Goal: Task Accomplishment & Management: Use online tool/utility

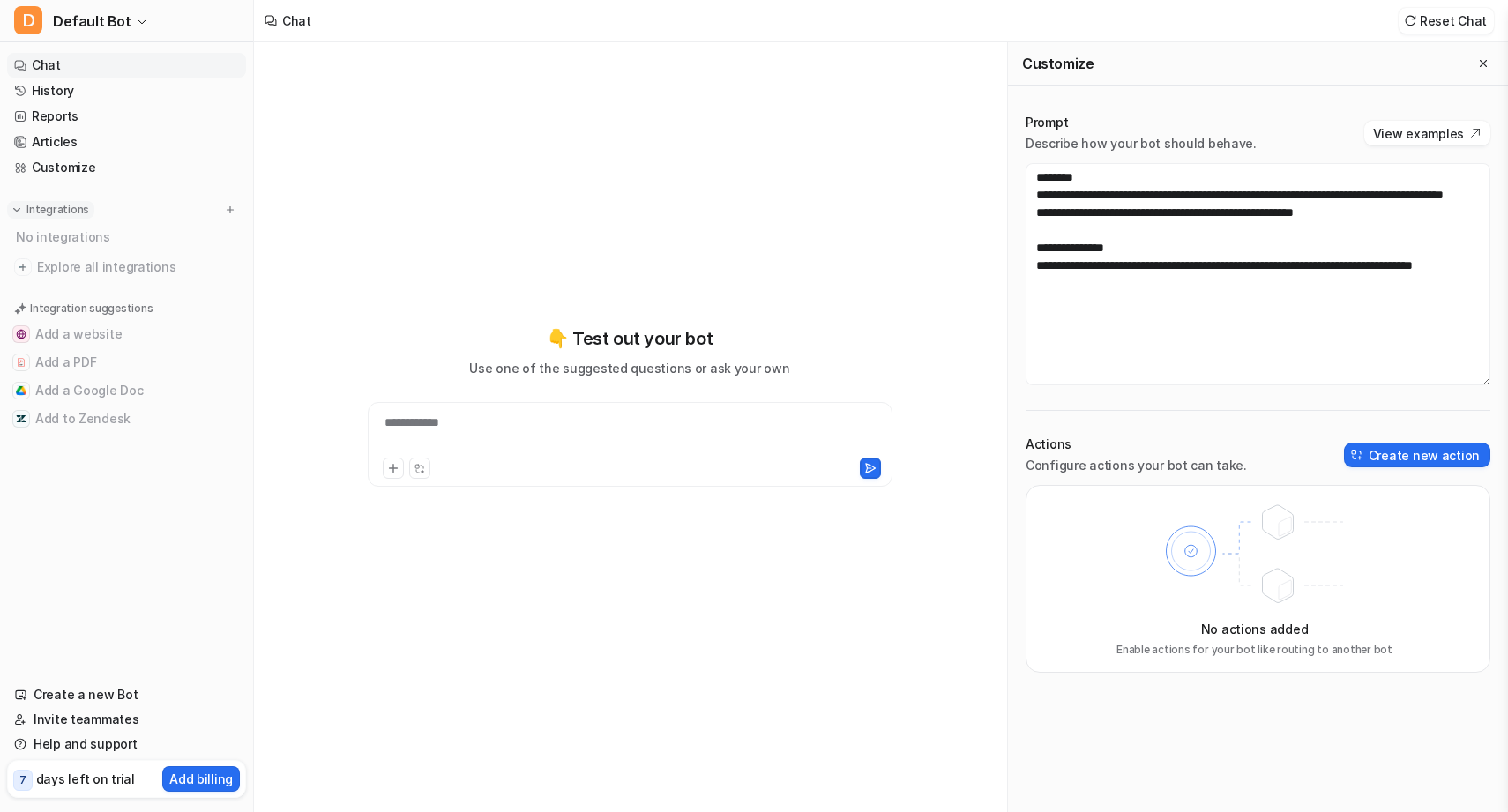
click at [36, 214] on p "Integrations" at bounding box center [58, 210] width 63 height 14
click at [1477, 59] on button "Close flyout" at bounding box center [1484, 64] width 21 height 21
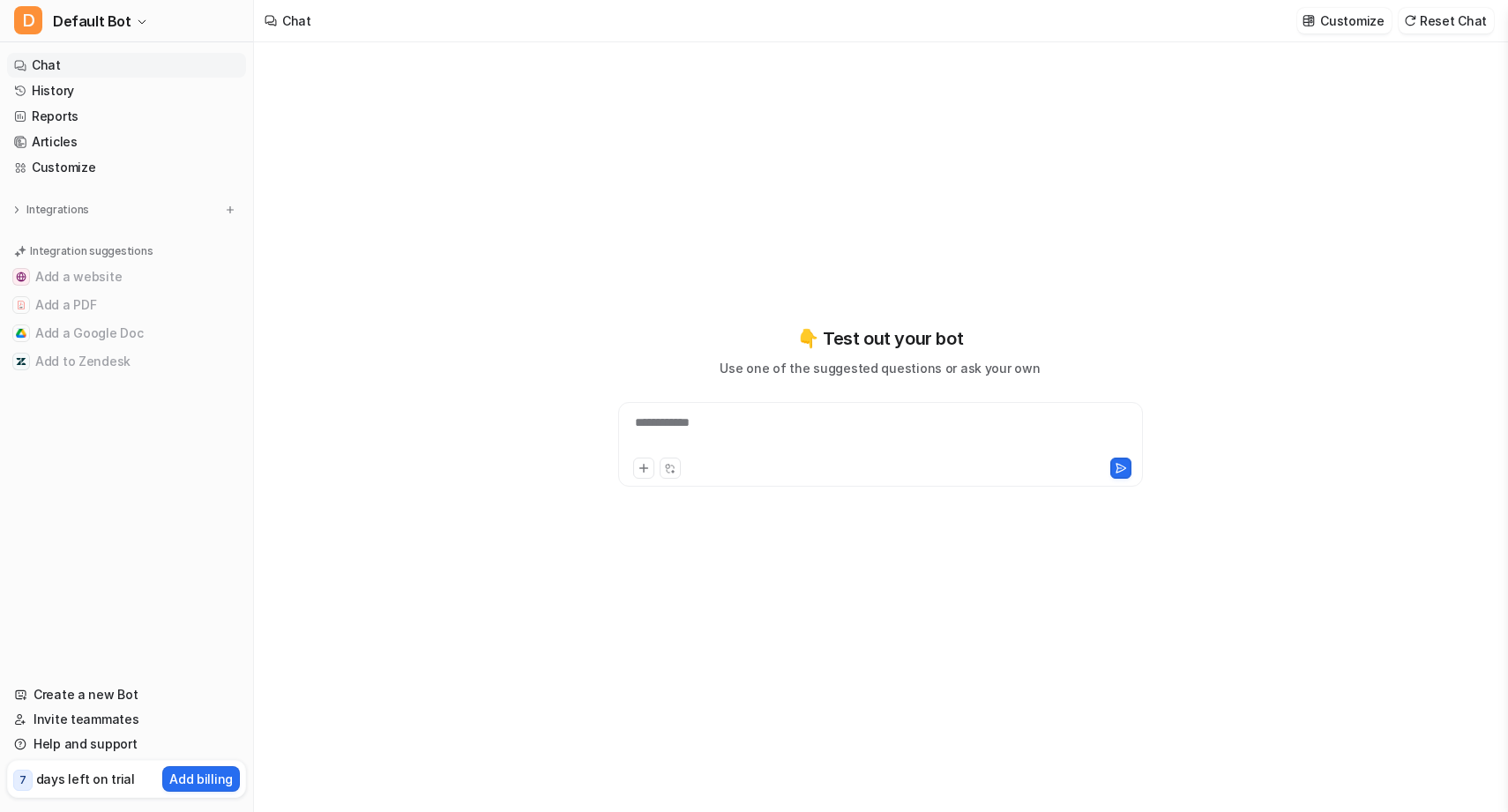
click at [690, 432] on div "**********" at bounding box center [880, 433] width 516 height 40
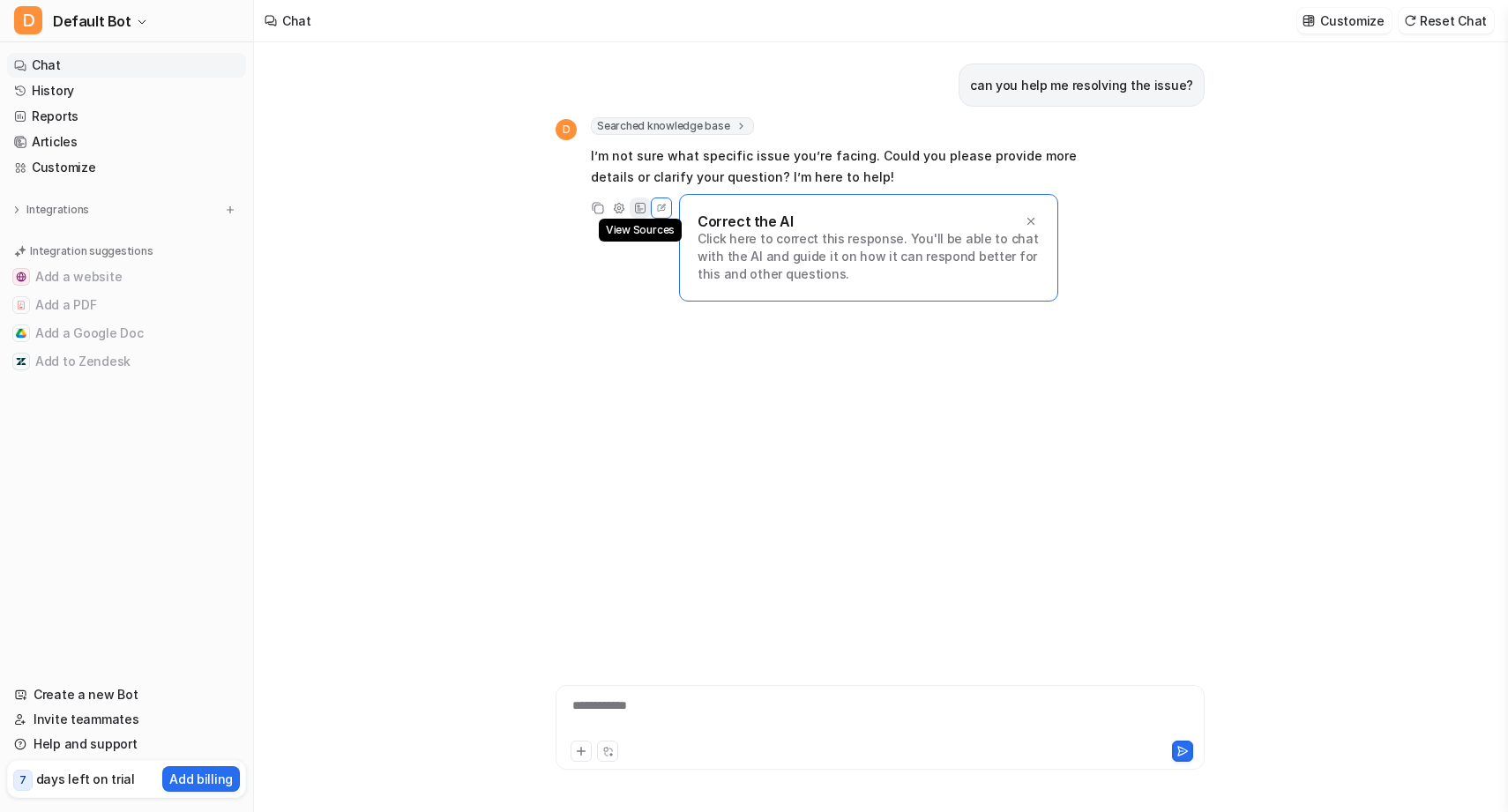
click at [644, 206] on icon at bounding box center [640, 209] width 13 height 13
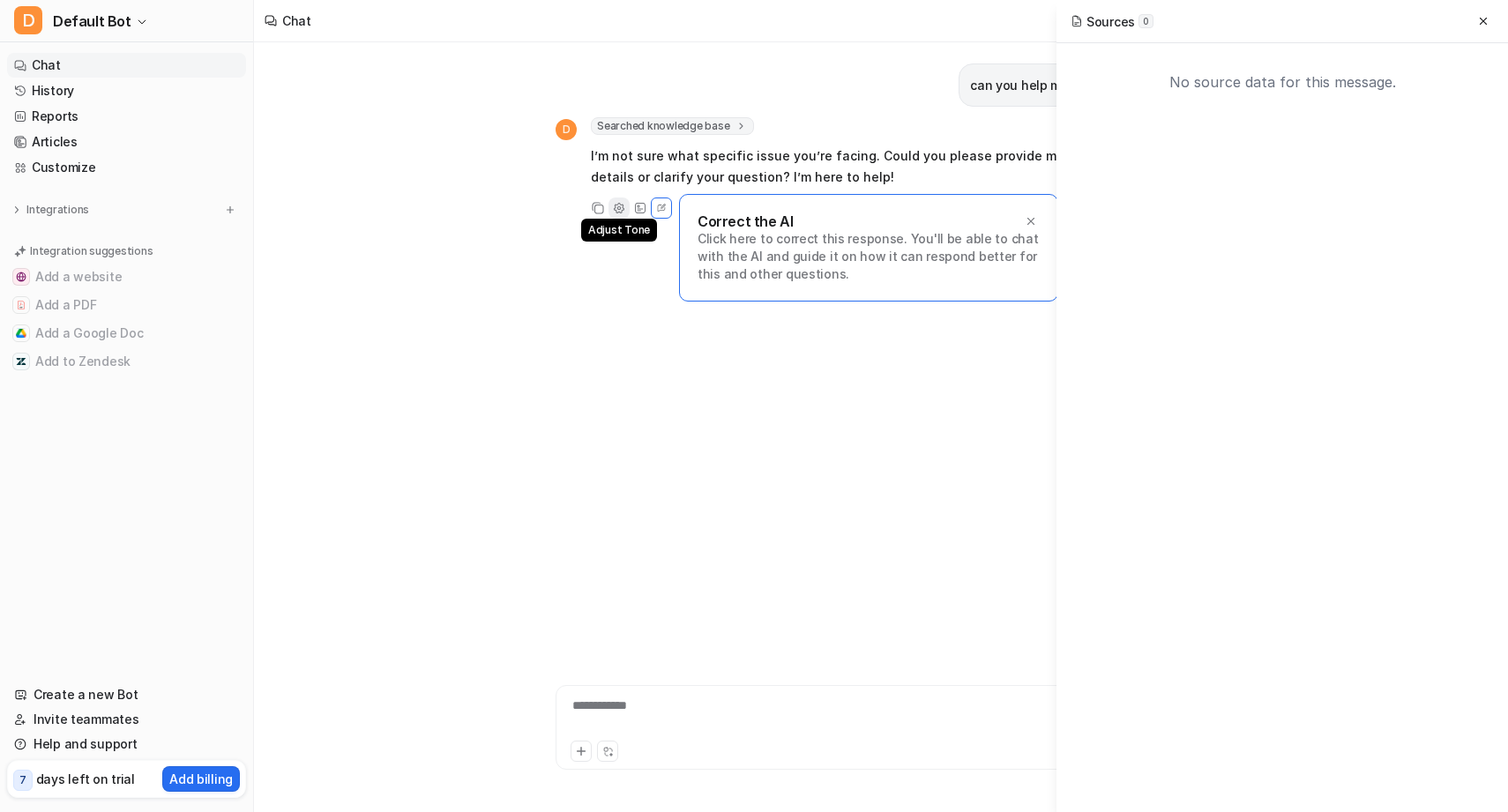
click at [620, 207] on icon at bounding box center [620, 209] width 13 height 13
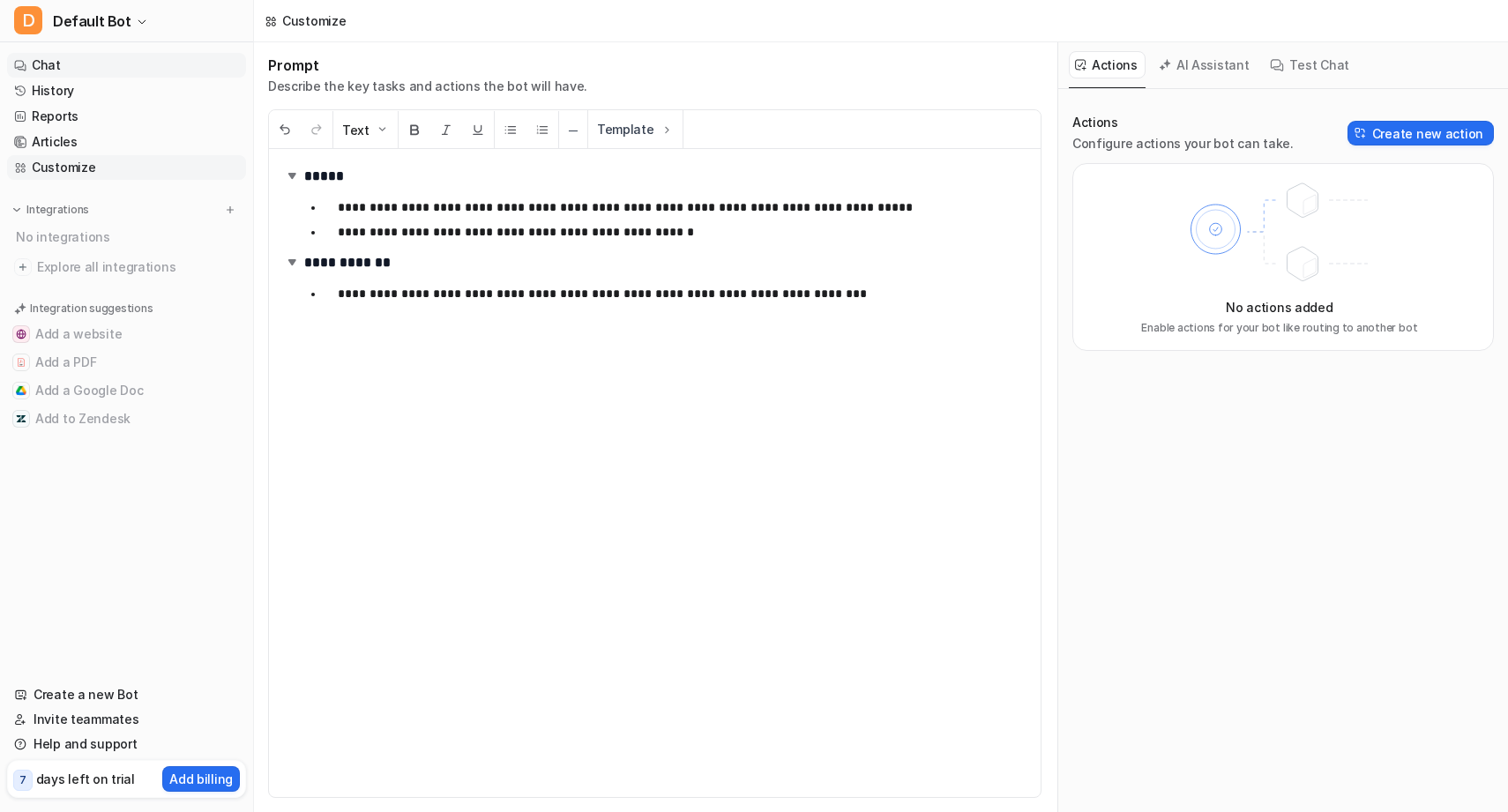
click at [137, 58] on link "Chat" at bounding box center [126, 65] width 239 height 25
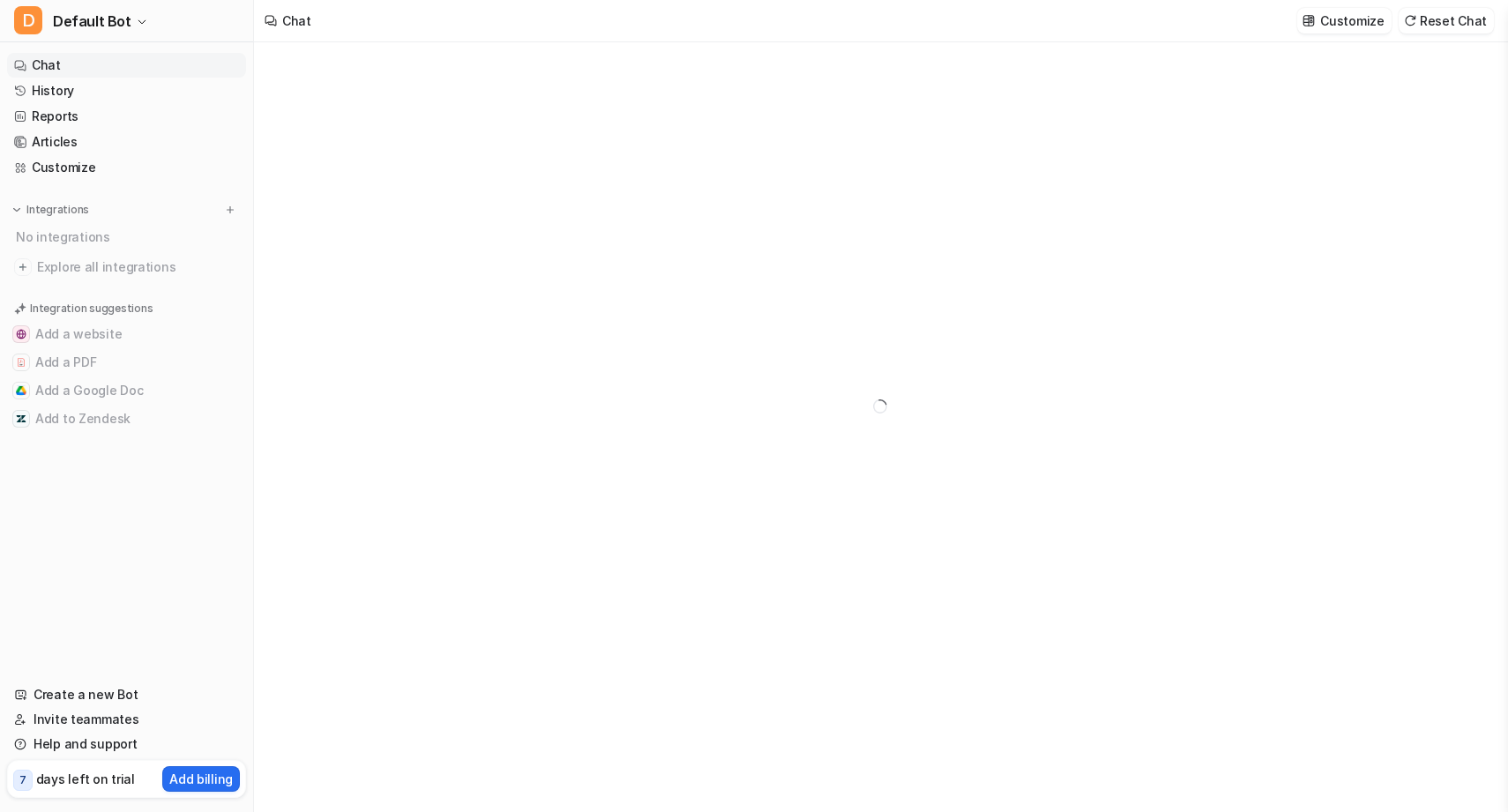
type textarea "**********"
click at [771, 398] on div "**********" at bounding box center [880, 406] width 649 height 161
click at [762, 414] on div at bounding box center [880, 433] width 516 height 40
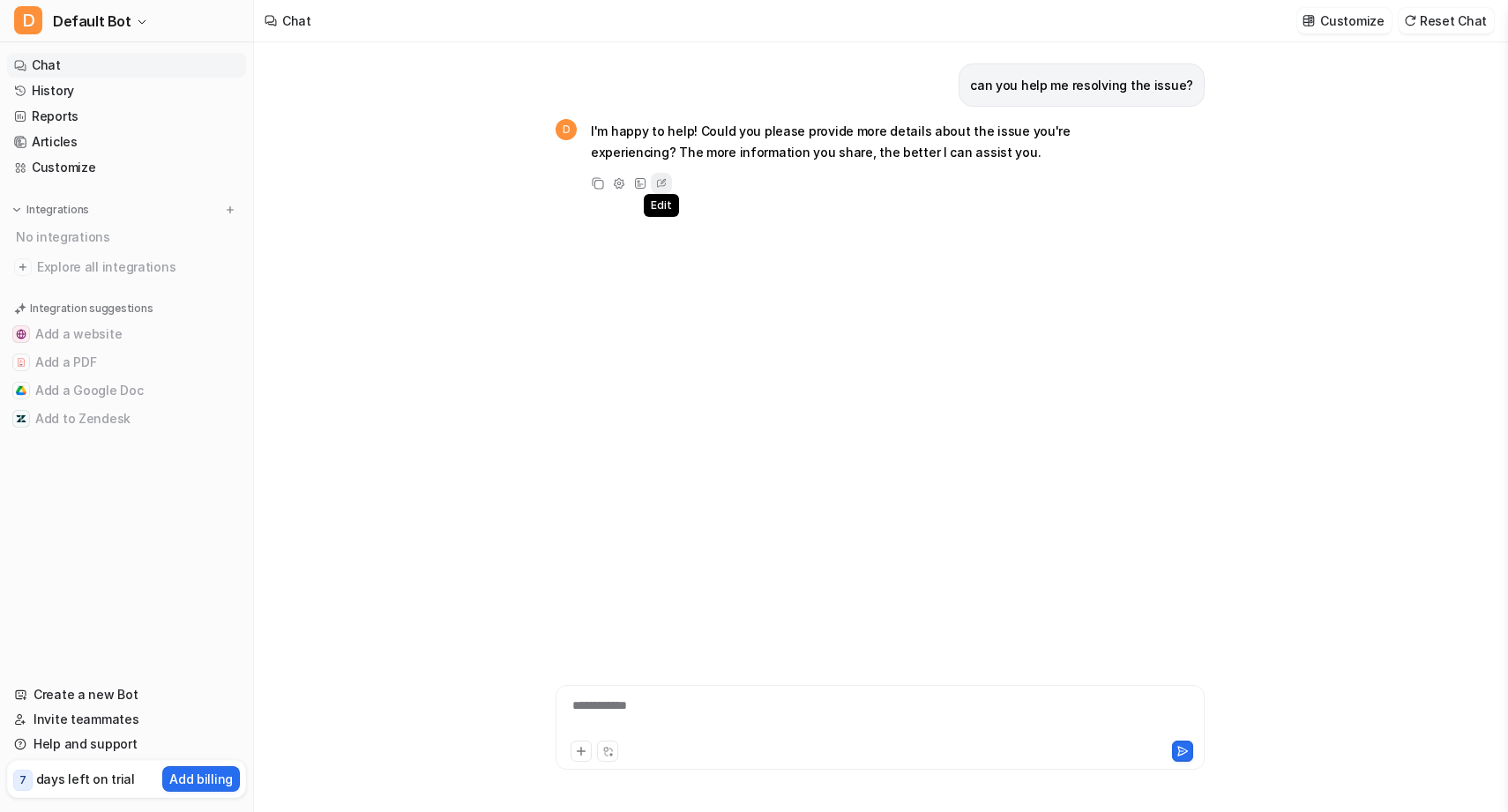
click at [657, 176] on icon at bounding box center [662, 184] width 18 height 23
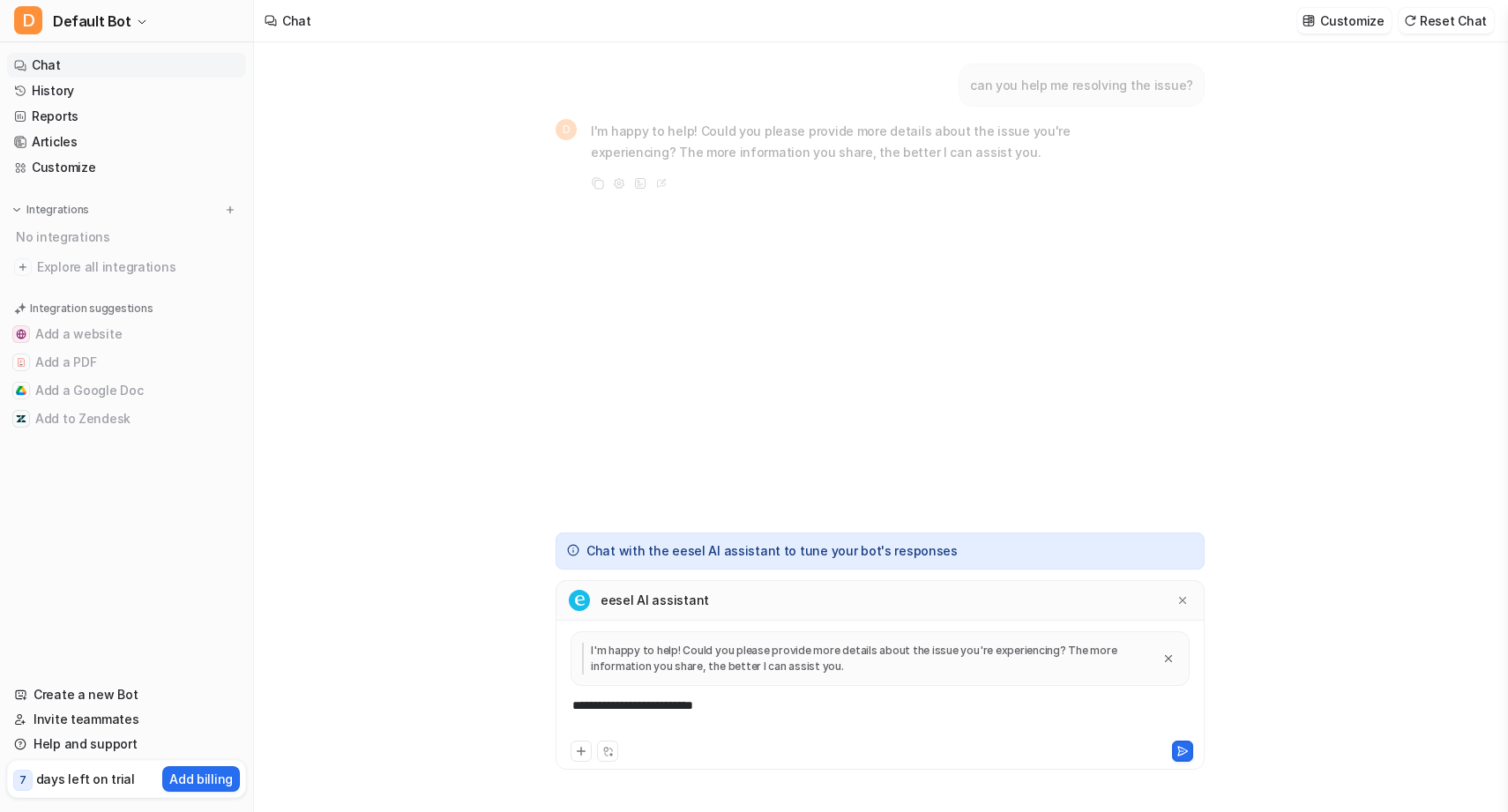
click at [750, 705] on div "**********" at bounding box center [880, 716] width 640 height 40
click at [582, 748] on icon at bounding box center [581, 751] width 13 height 13
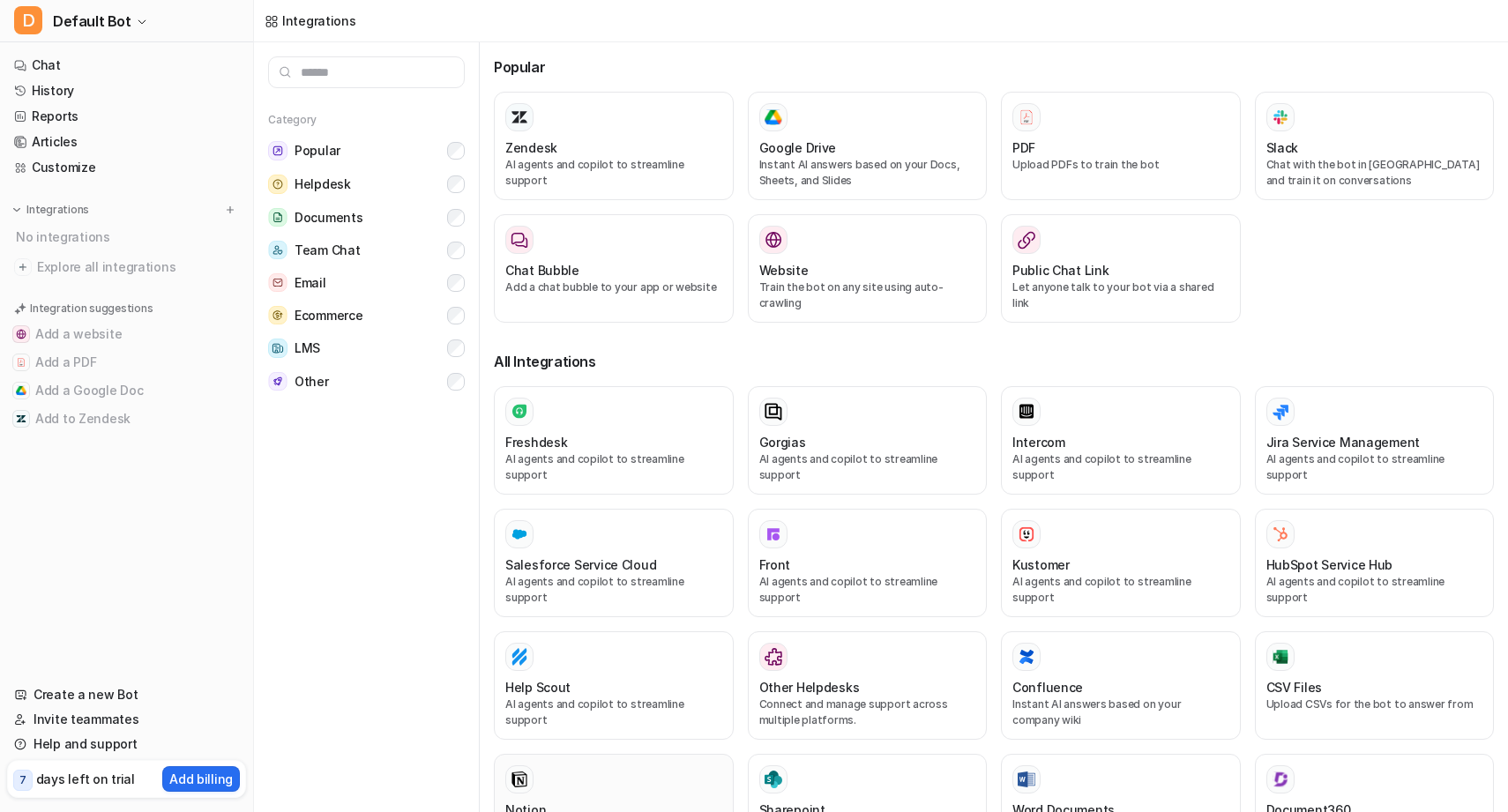
click at [583, 765] on div "Notion Train the bot on your content" at bounding box center [613, 800] width 217 height 70
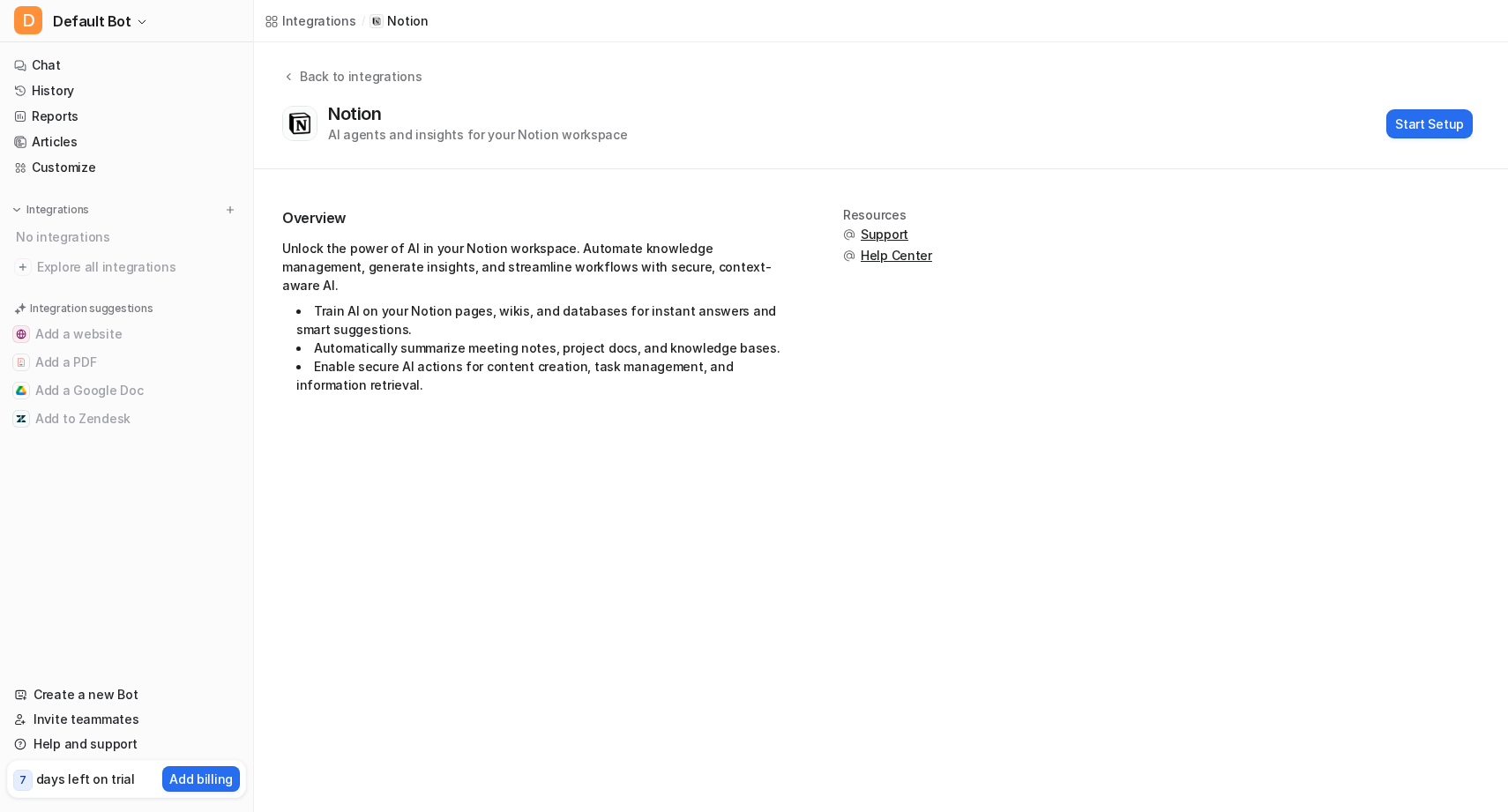
click at [137, 51] on nav "Chat History Reports Articles Customize Integrations No integrations Explore al…" at bounding box center [126, 356] width 253 height 622
click at [141, 62] on link "Chat" at bounding box center [126, 65] width 239 height 25
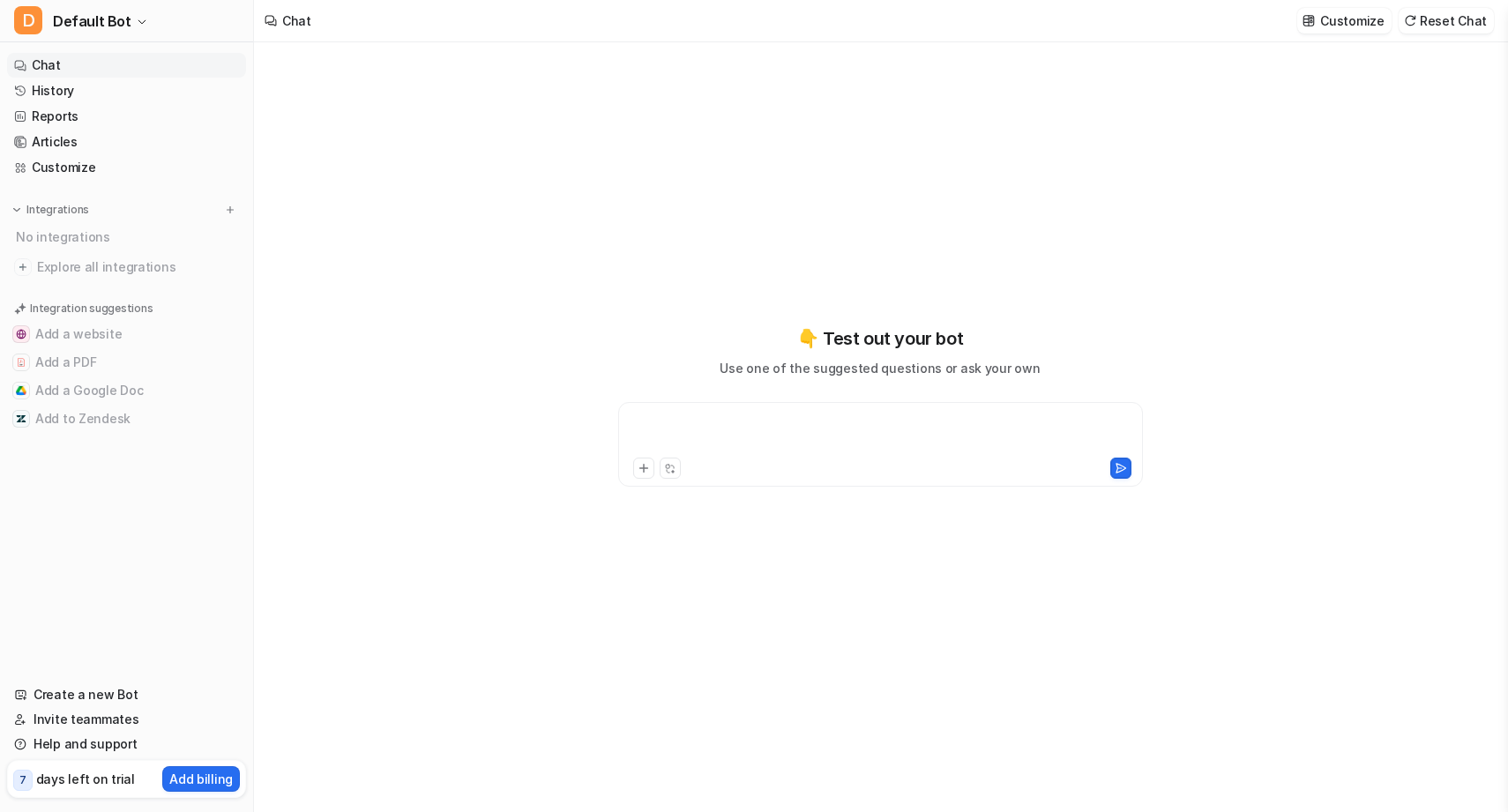
click at [691, 420] on div at bounding box center [880, 433] width 516 height 40
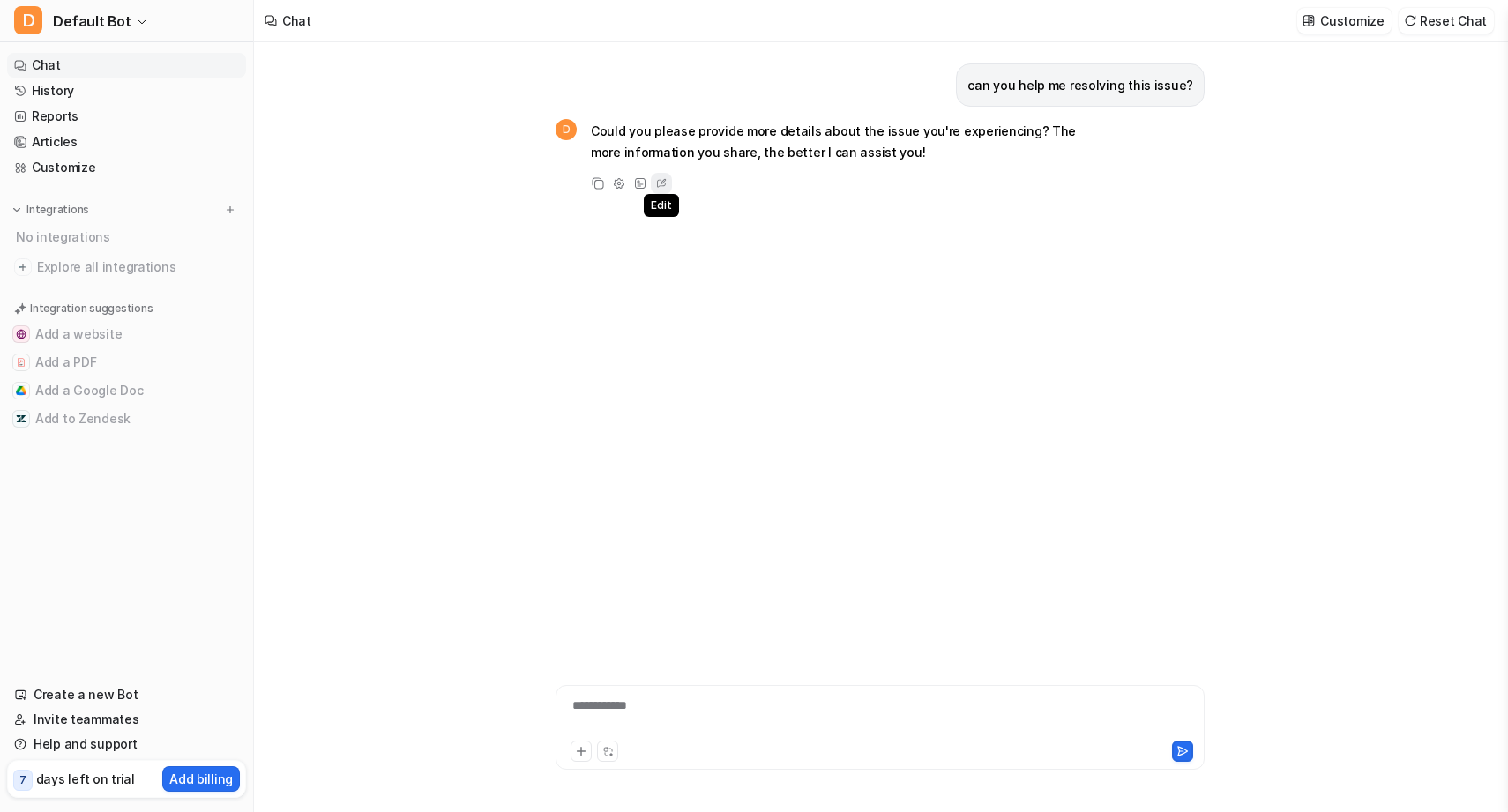
click at [666, 179] on icon at bounding box center [662, 184] width 18 height 23
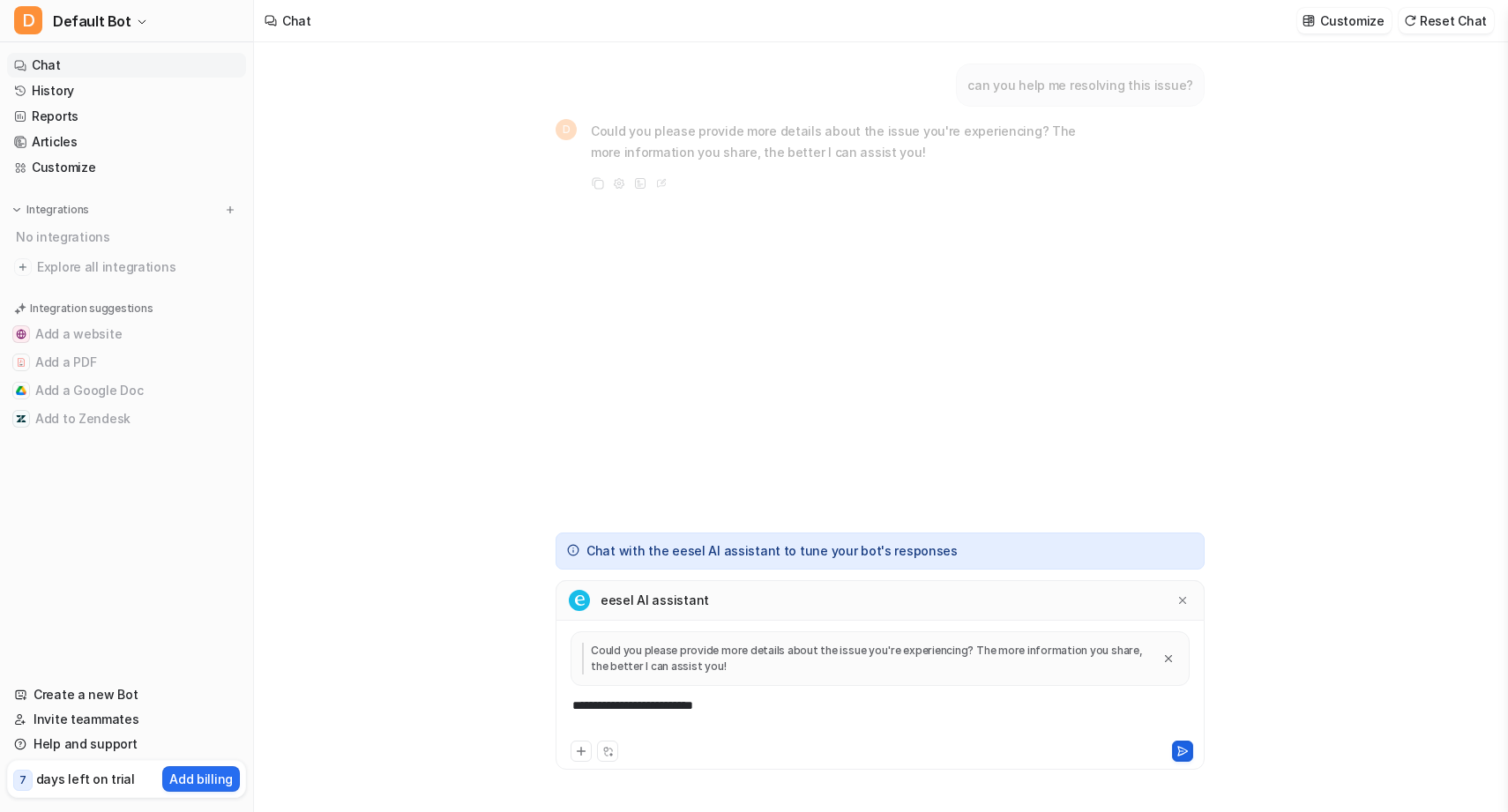
click at [1182, 743] on button at bounding box center [1183, 751] width 21 height 21
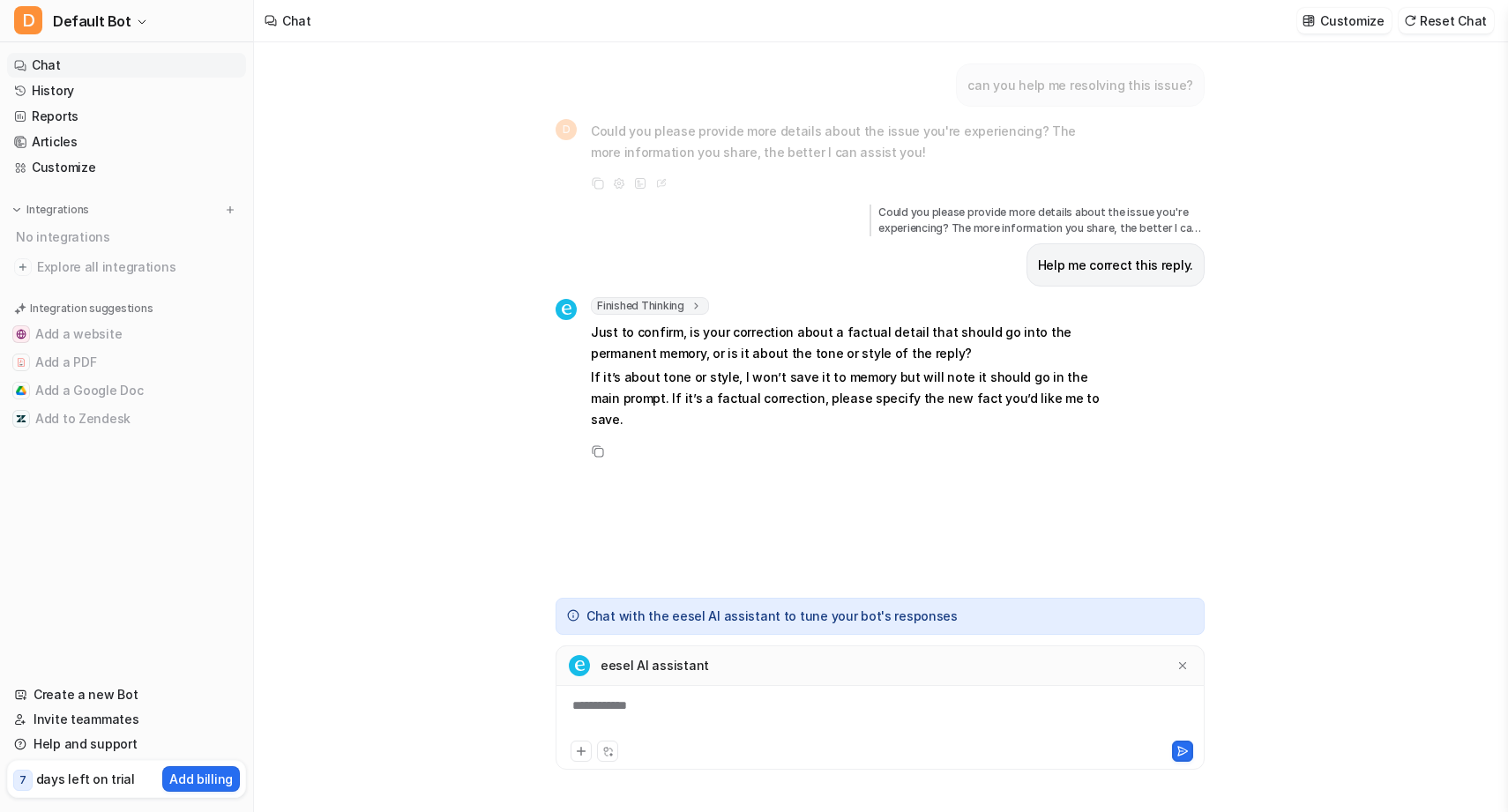
click at [860, 411] on div "Finished Thinking thought : "User is requesting a correction to a reply. I need…" at bounding box center [849, 365] width 516 height 137
click at [674, 711] on div at bounding box center [880, 716] width 640 height 40
click at [686, 384] on p "If it’s about tone or style, I won’t save it to memory but will note it should …" at bounding box center [849, 398] width 516 height 64
click at [797, 695] on div "**********" at bounding box center [880, 708] width 649 height 125
click at [791, 701] on div at bounding box center [880, 716] width 640 height 40
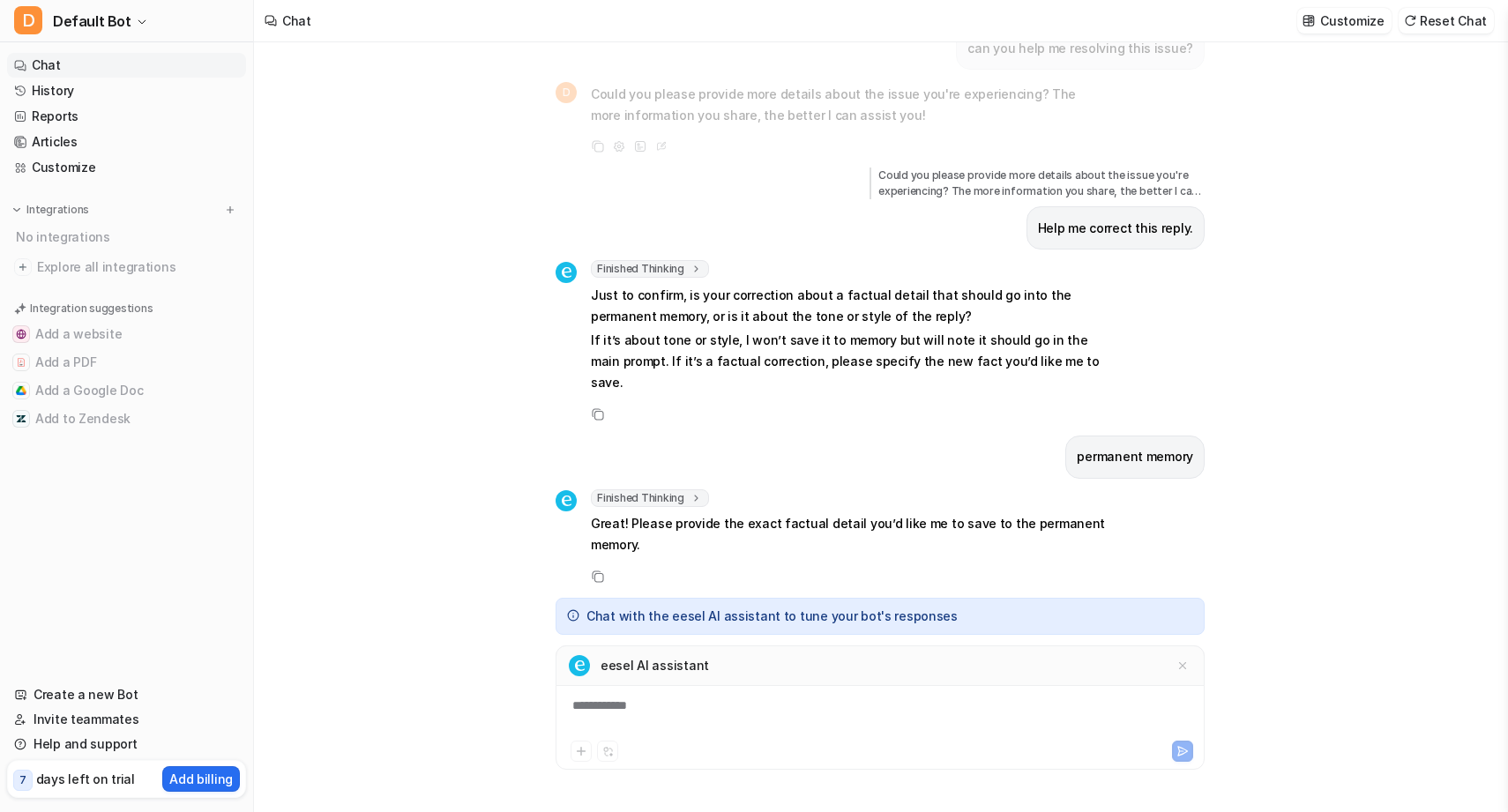
scroll to position [61, 0]
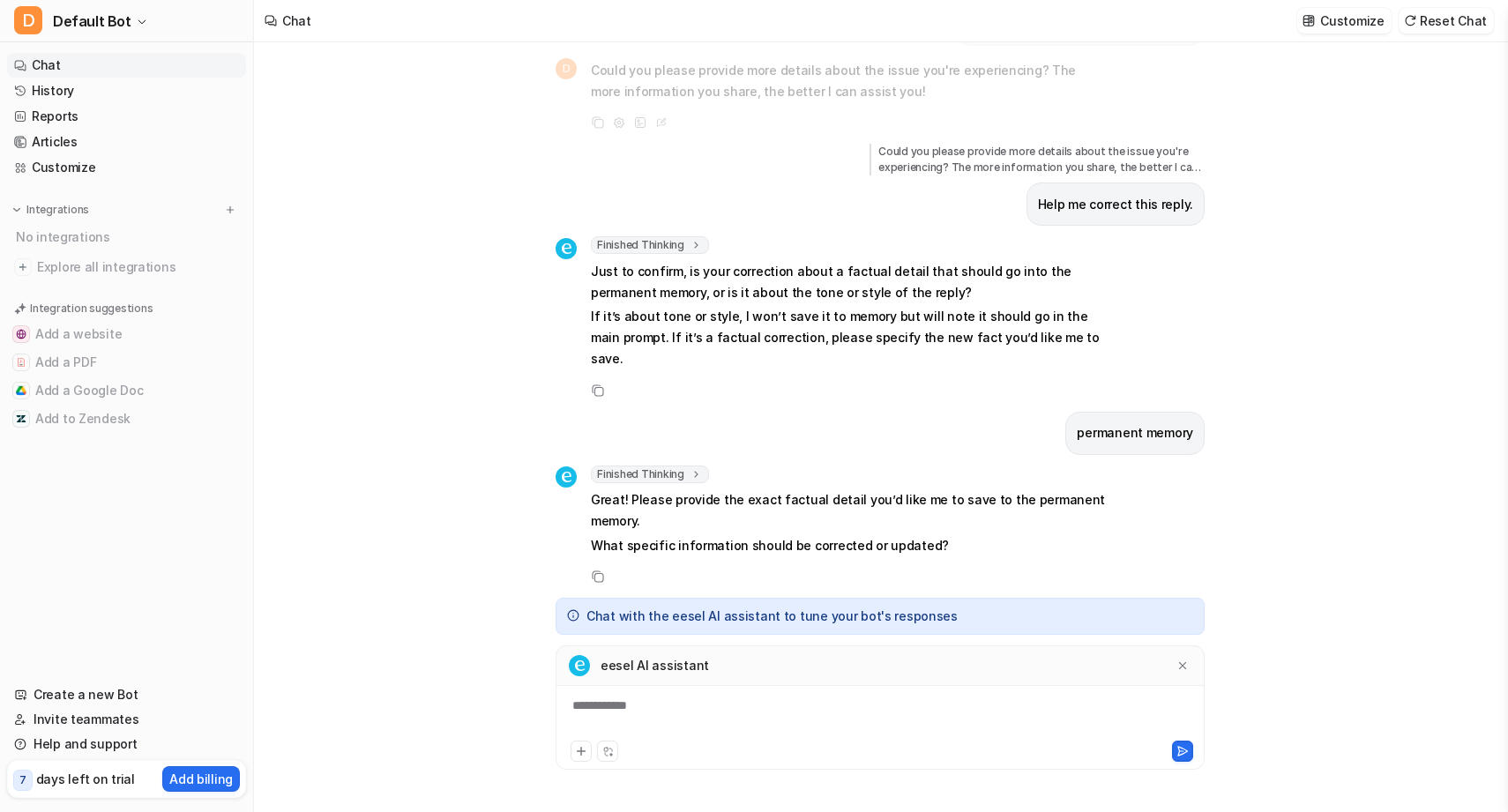
click at [764, 712] on div "**********" at bounding box center [880, 716] width 640 height 40
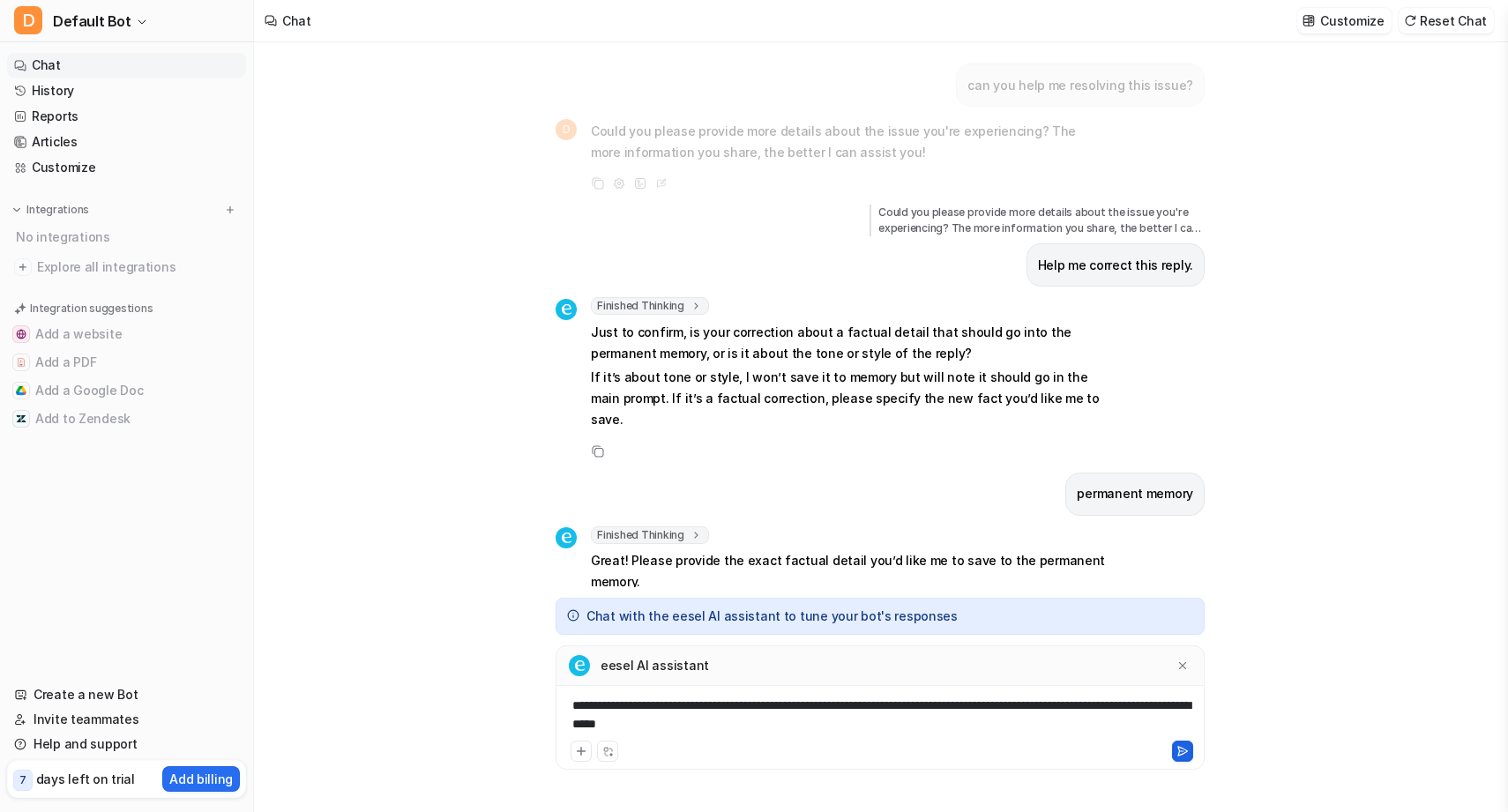
click at [1186, 755] on icon at bounding box center [1183, 751] width 13 height 13
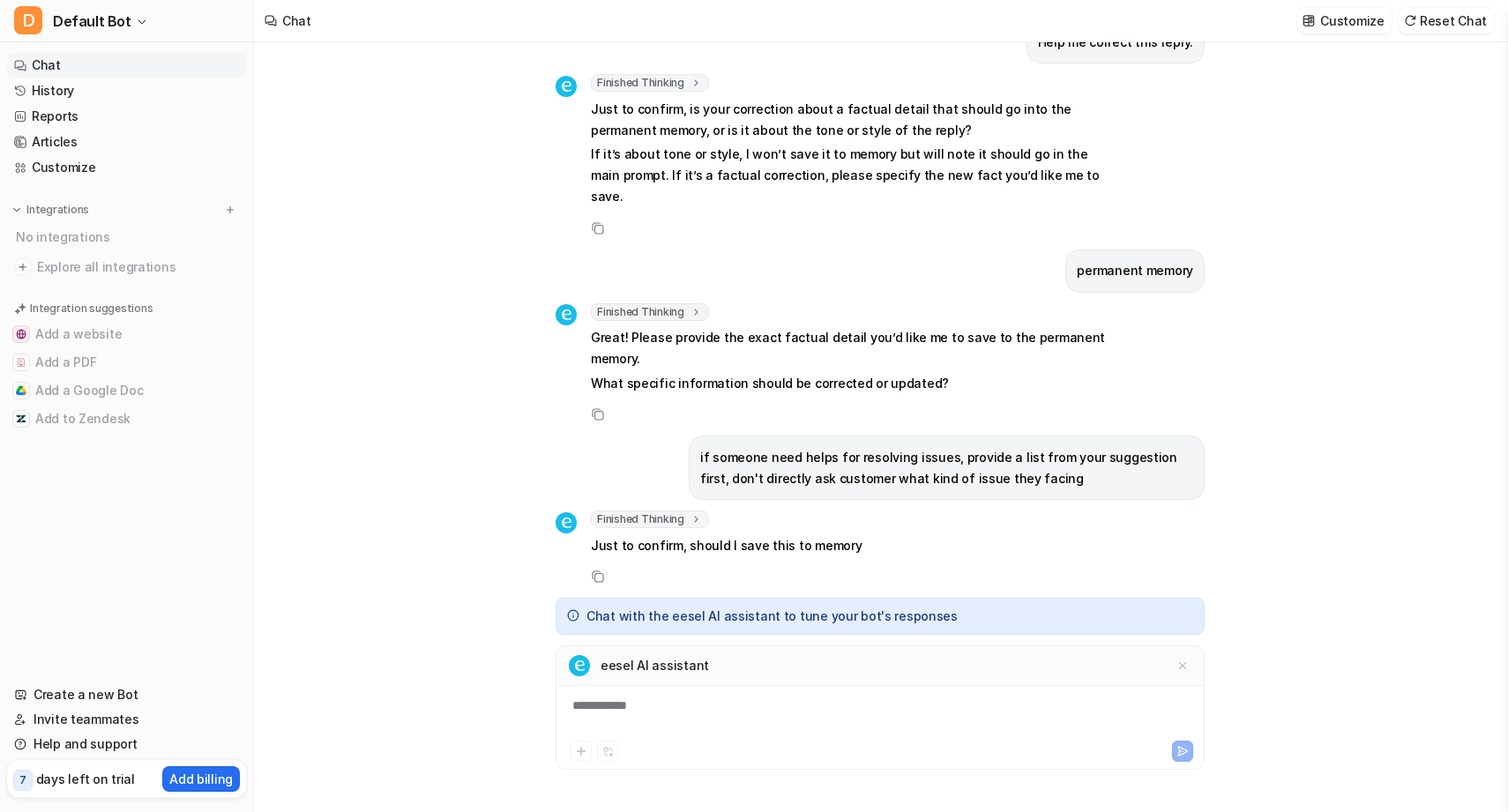
scroll to position [266, 0]
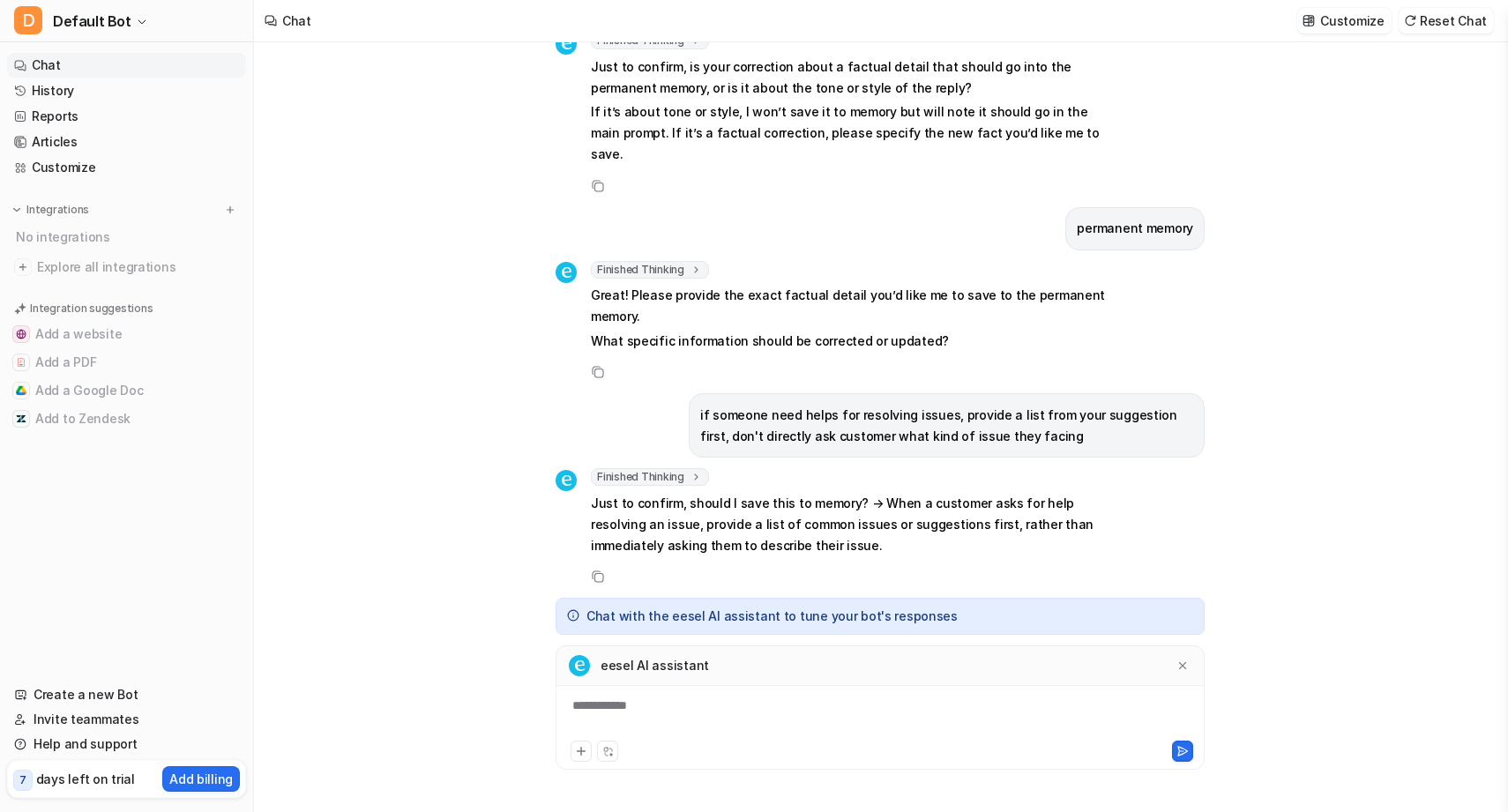
click at [741, 703] on div "**********" at bounding box center [880, 716] width 640 height 40
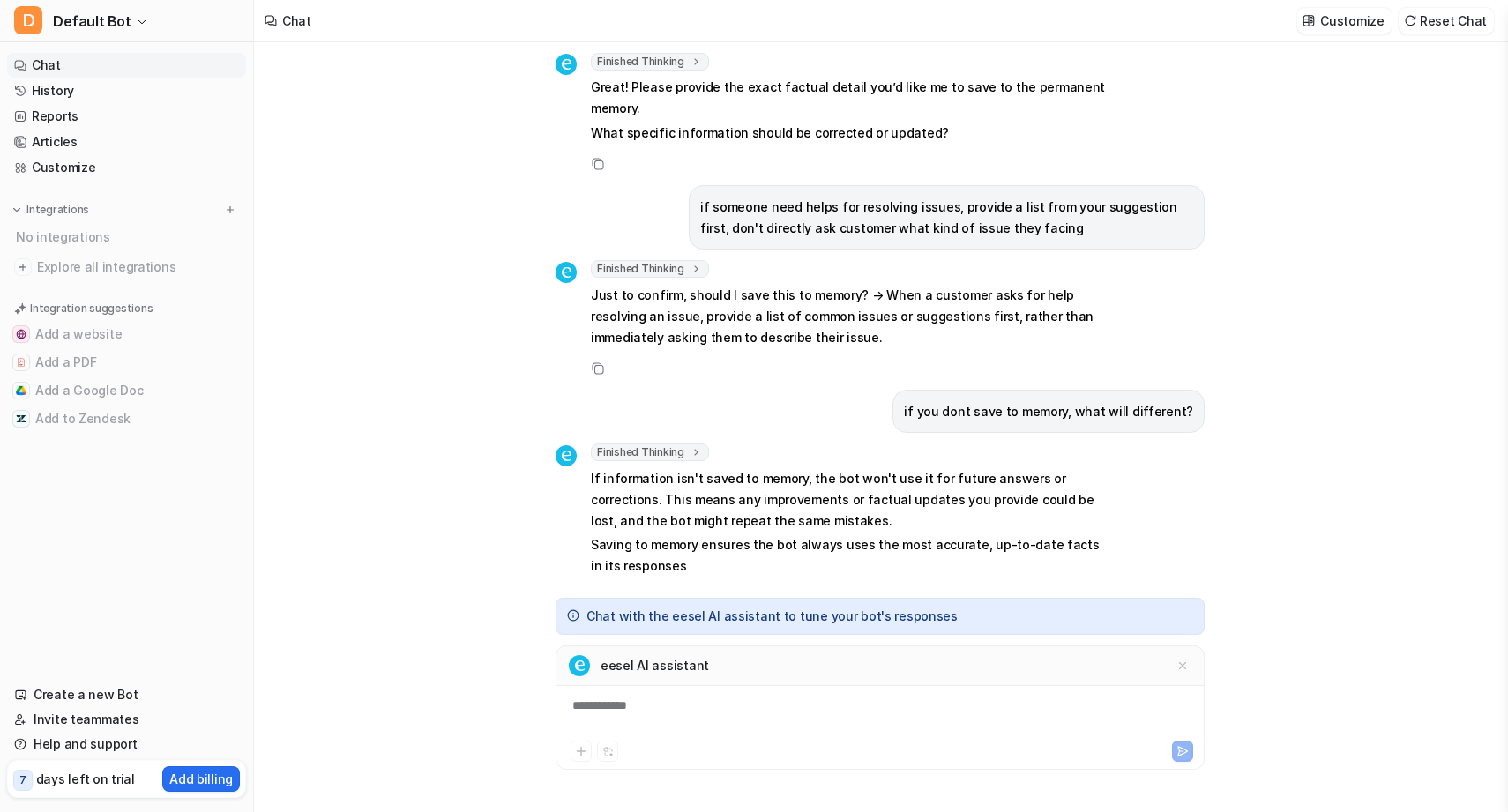
scroll to position [495, 0]
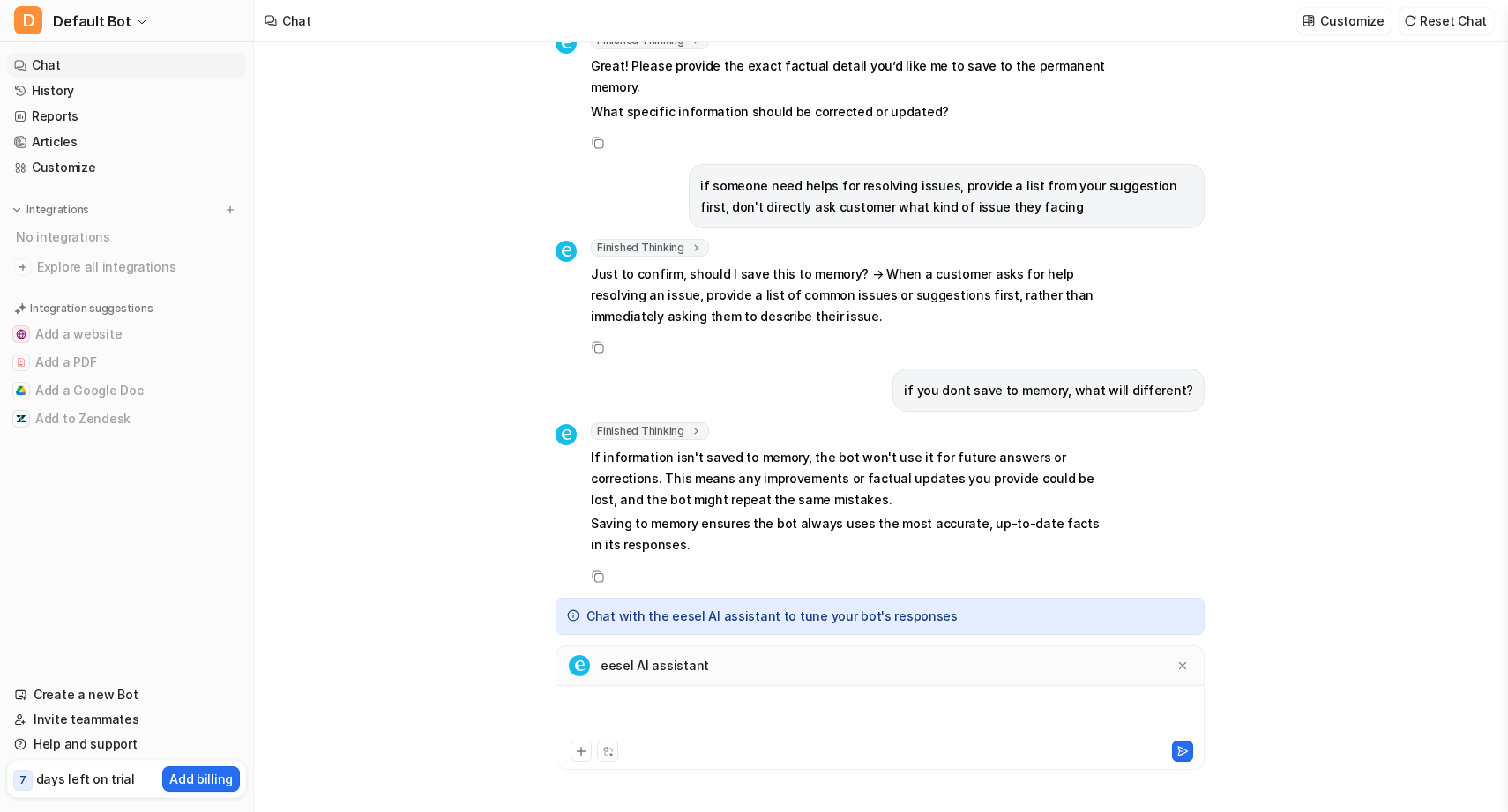
click at [771, 714] on div at bounding box center [880, 716] width 640 height 40
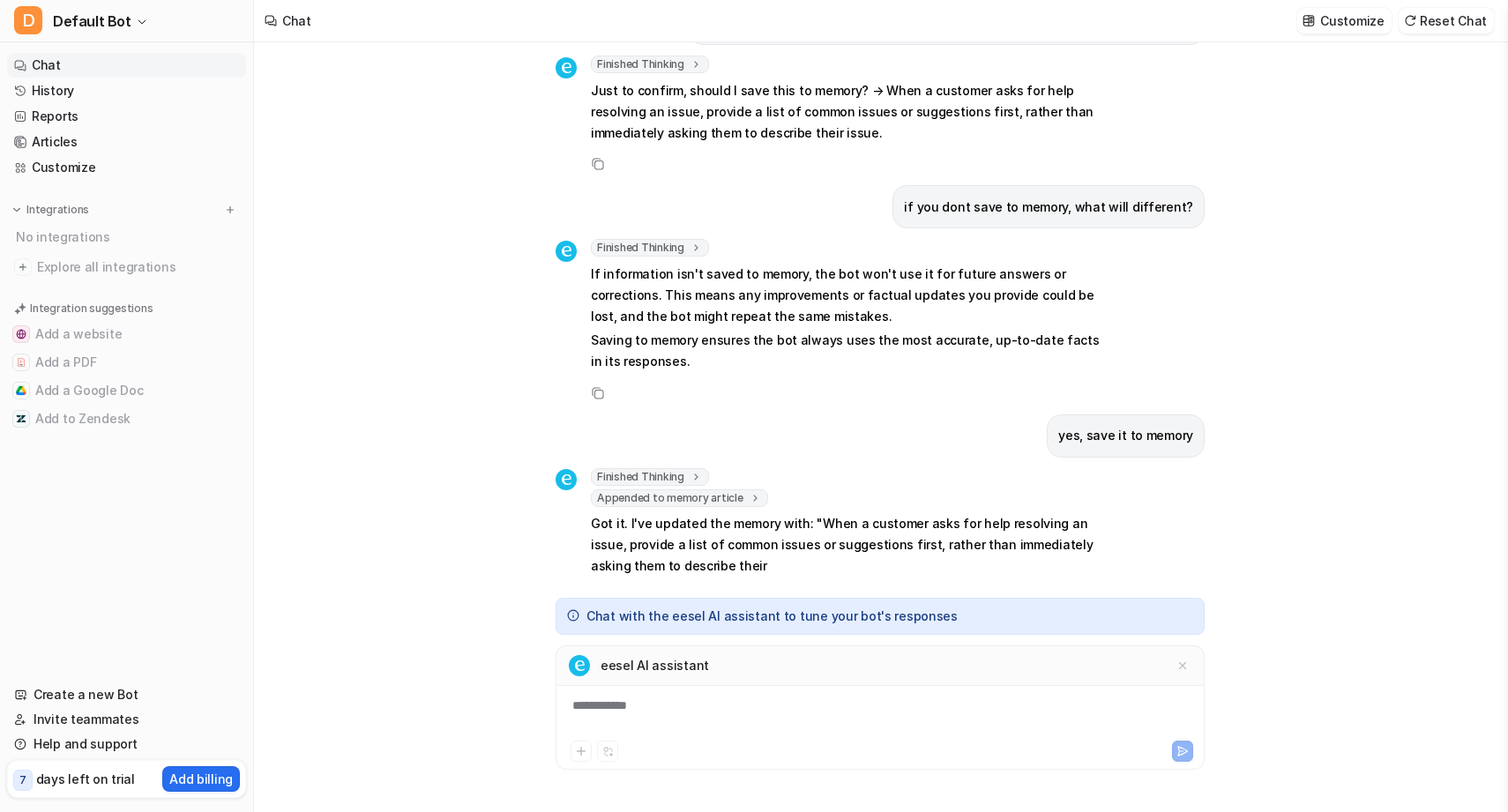
scroll to position [699, 0]
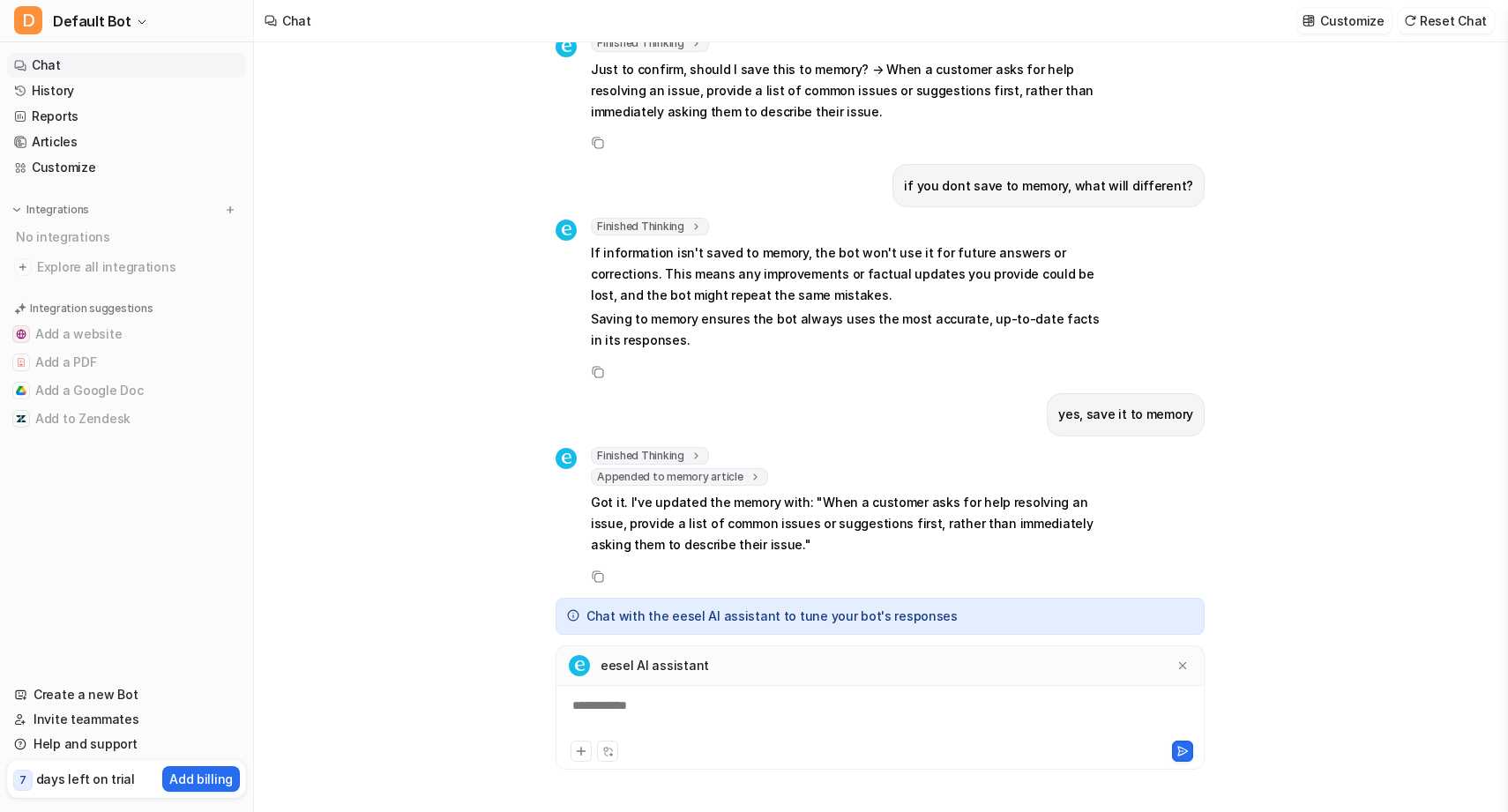
click at [707, 468] on span "Appended to memory article" at bounding box center [680, 477] width 177 height 18
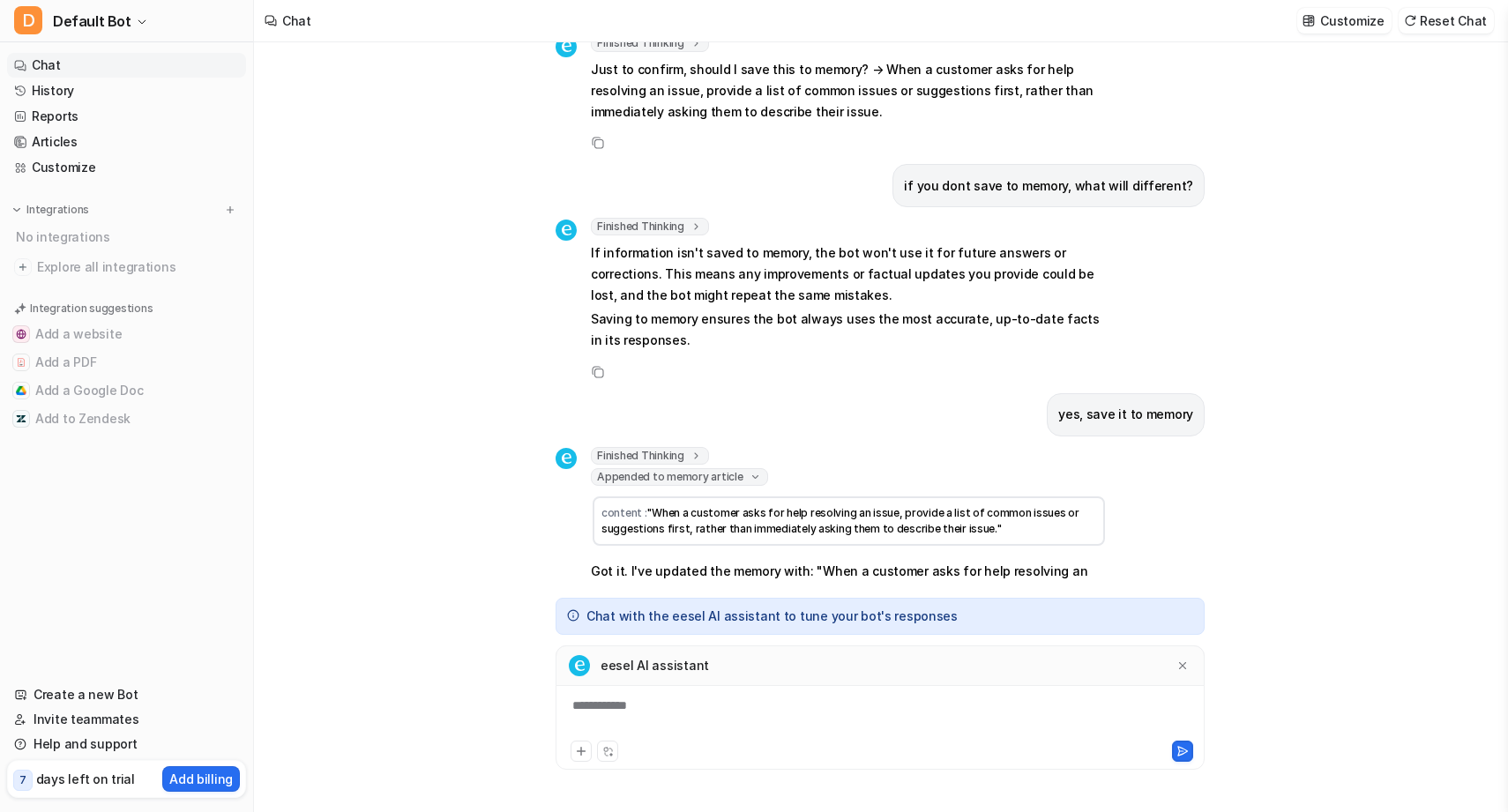
click at [706, 468] on span "Appended to memory article" at bounding box center [680, 477] width 177 height 18
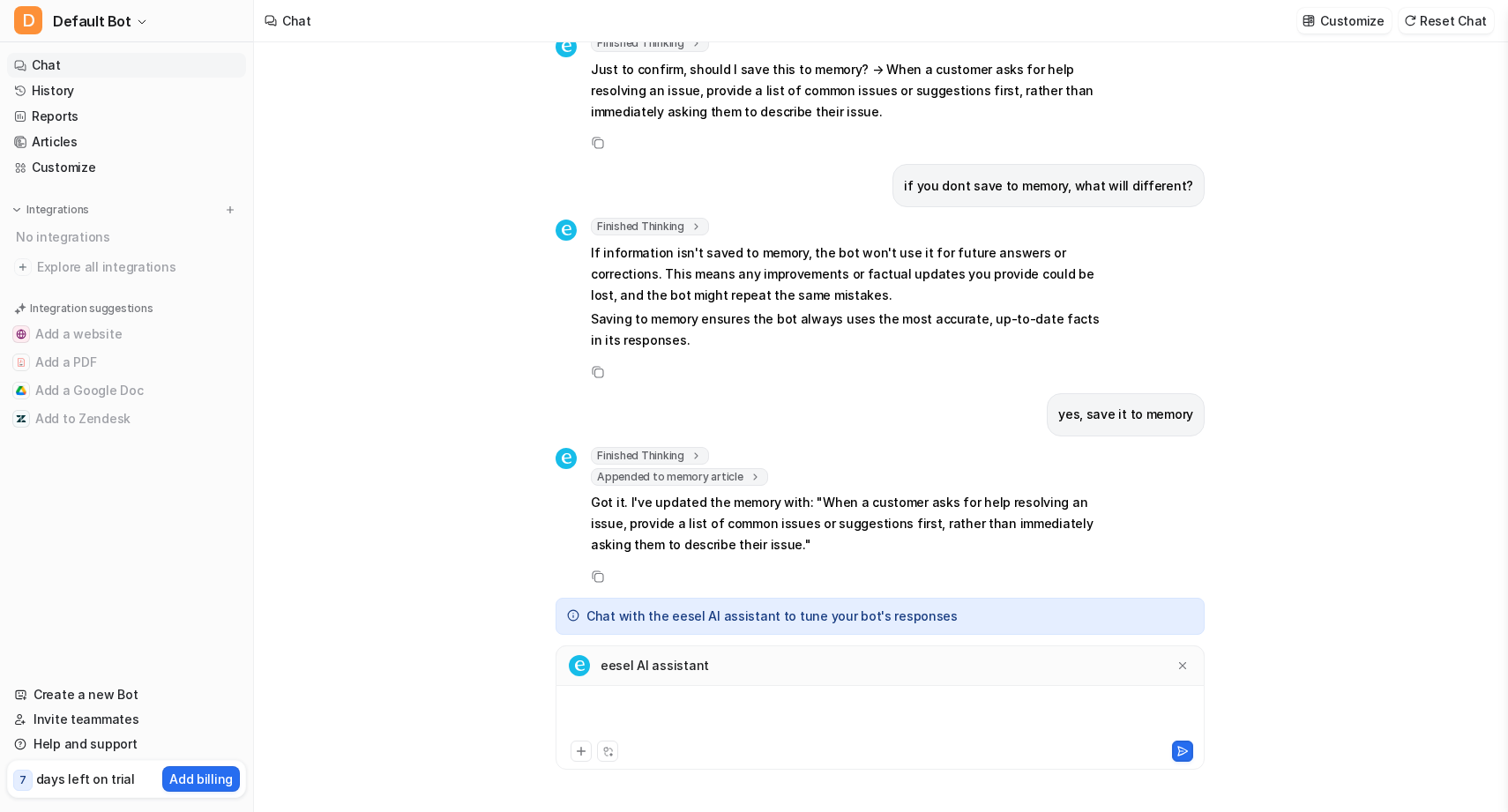
click at [1113, 718] on div at bounding box center [880, 716] width 640 height 40
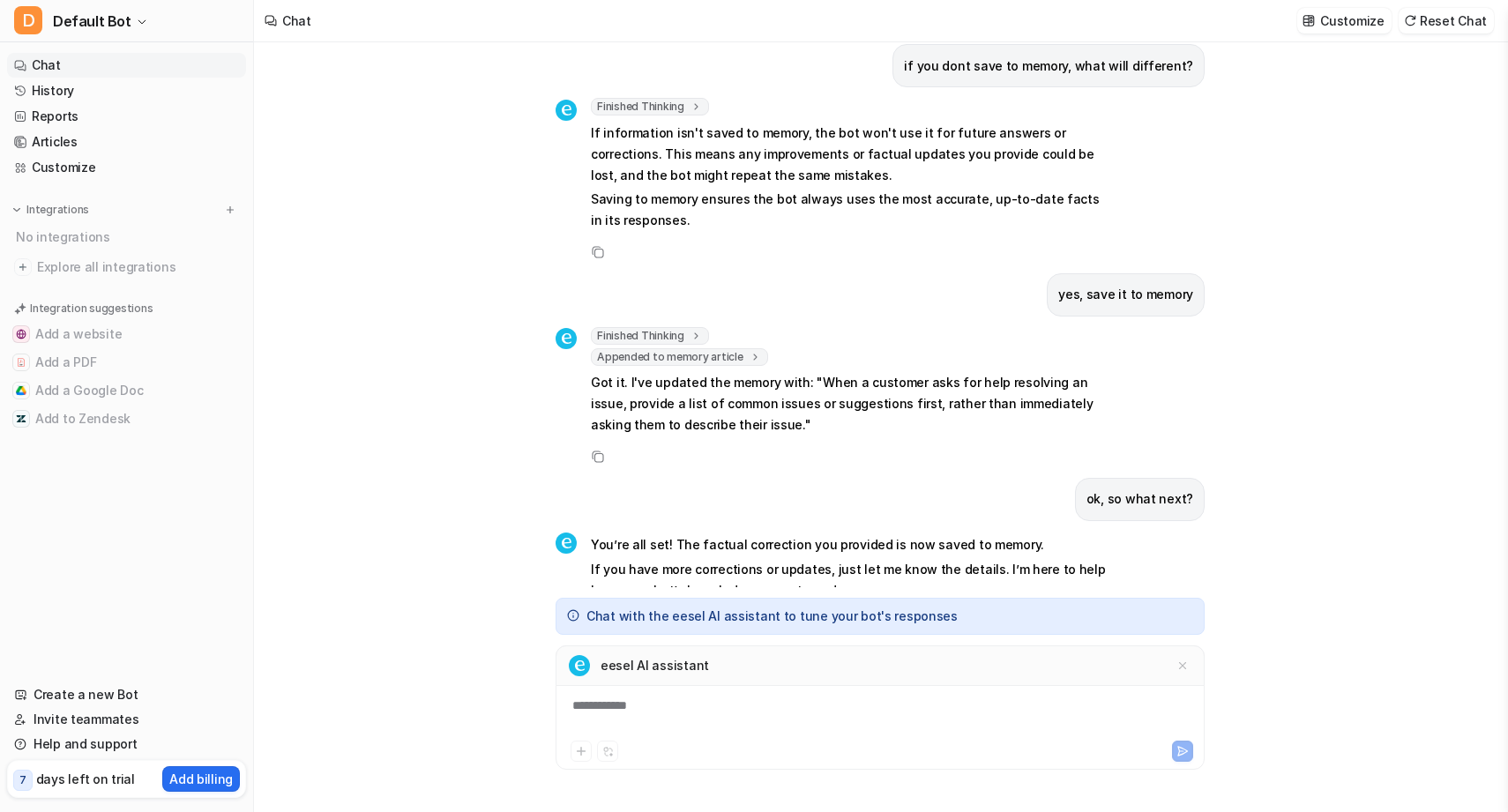
scroll to position [864, 0]
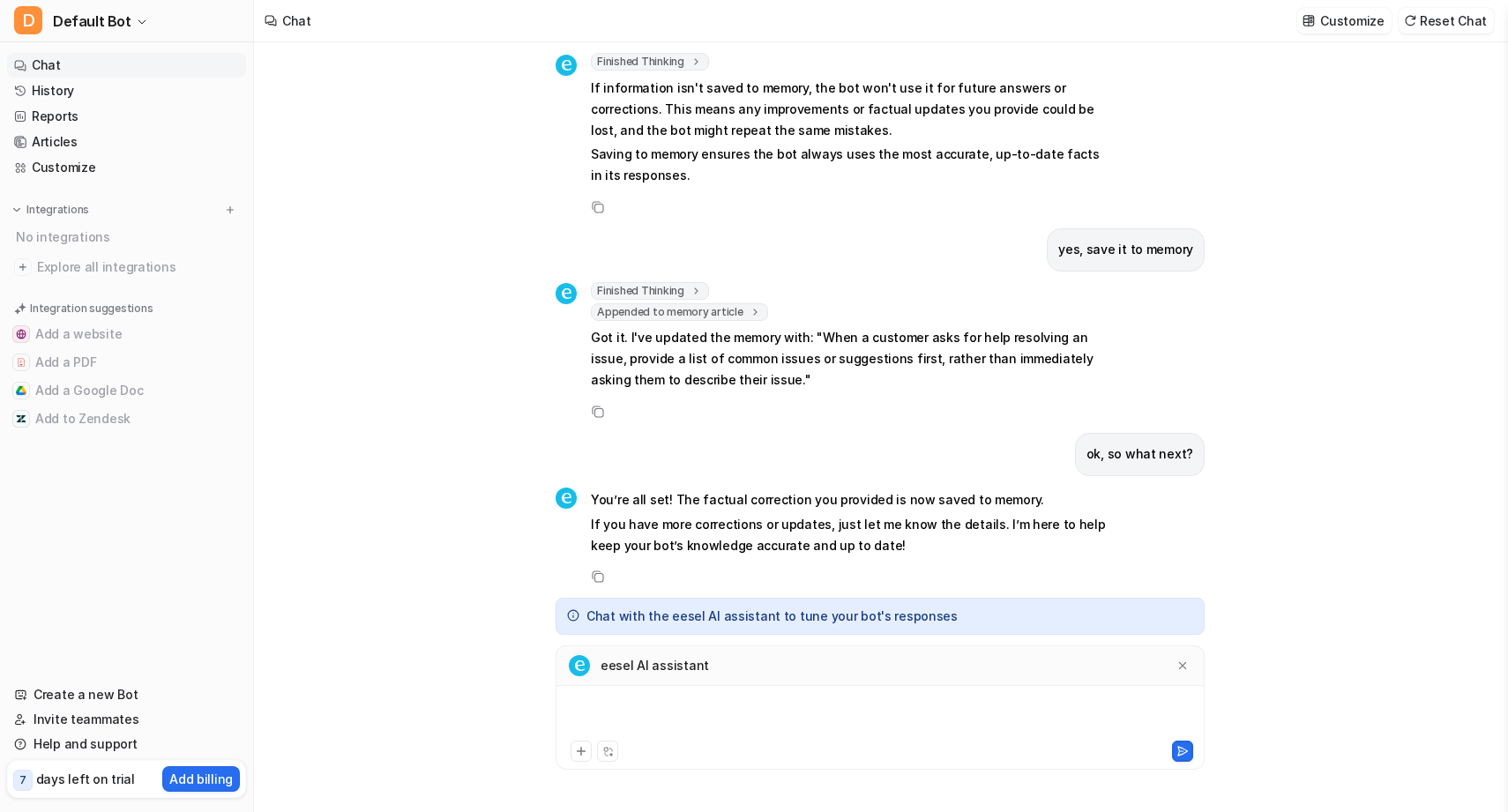
click at [1123, 713] on div at bounding box center [880, 716] width 640 height 40
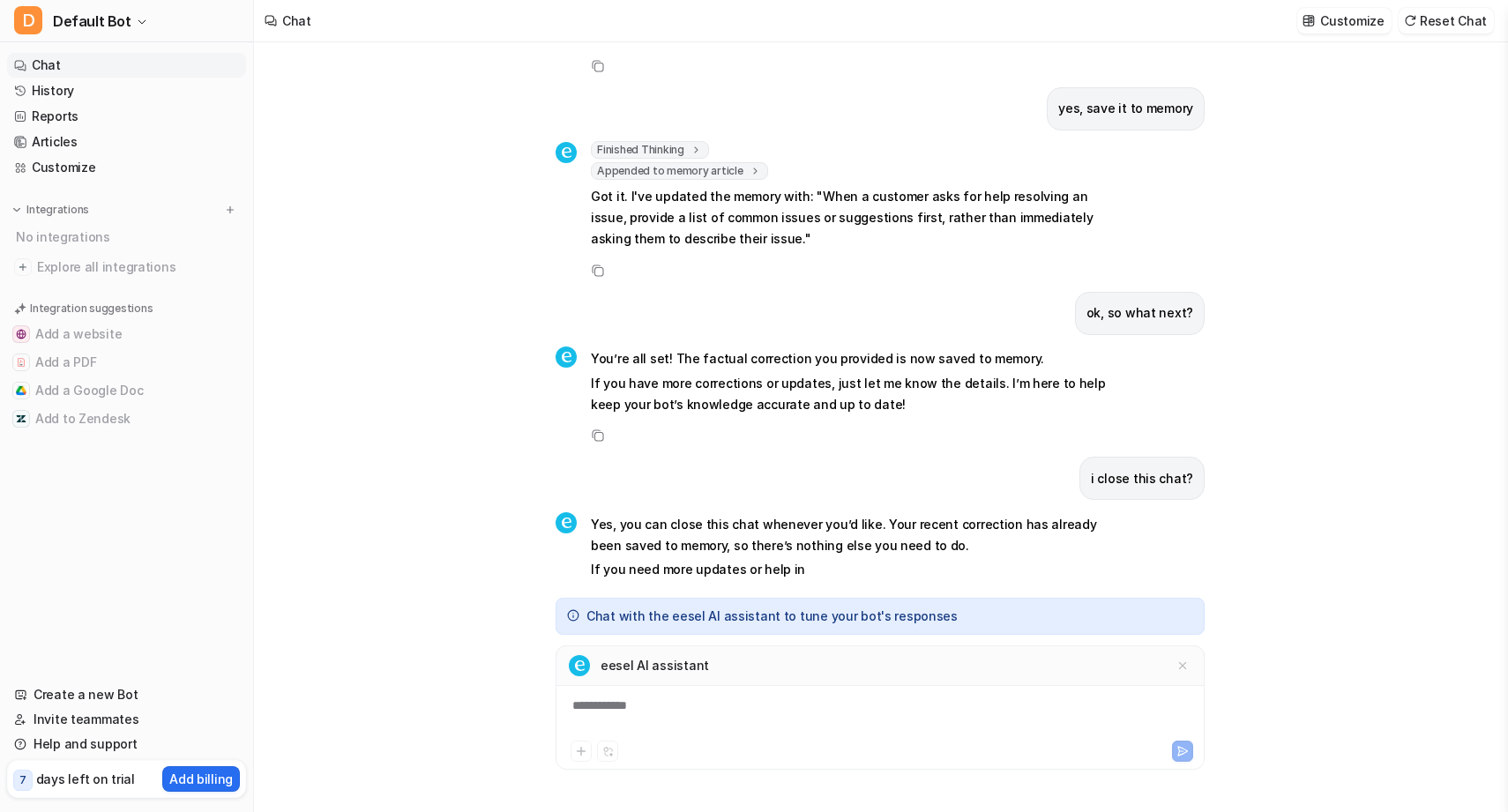
scroll to position [1030, 0]
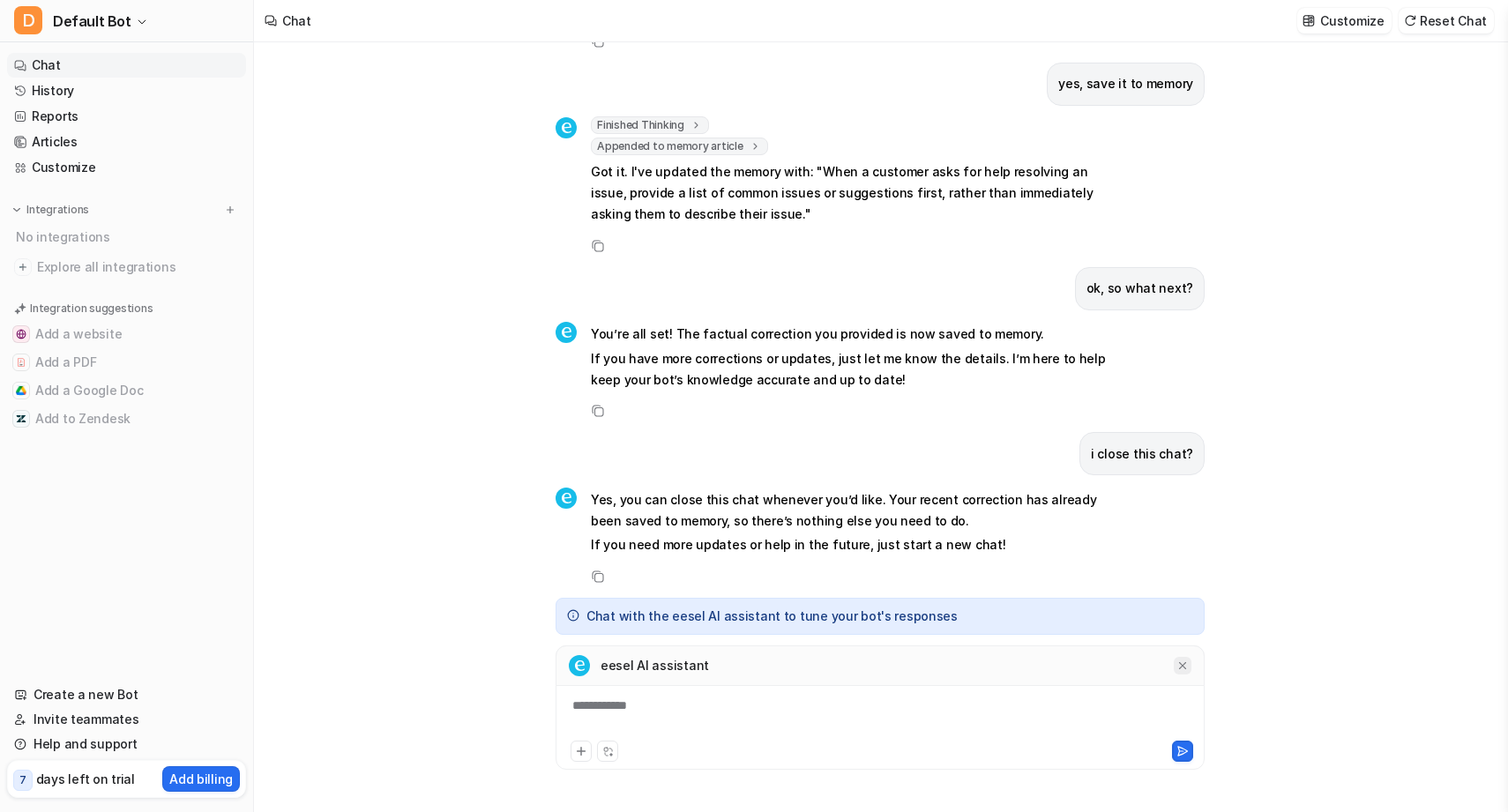
click at [1191, 670] on div at bounding box center [1183, 666] width 18 height 18
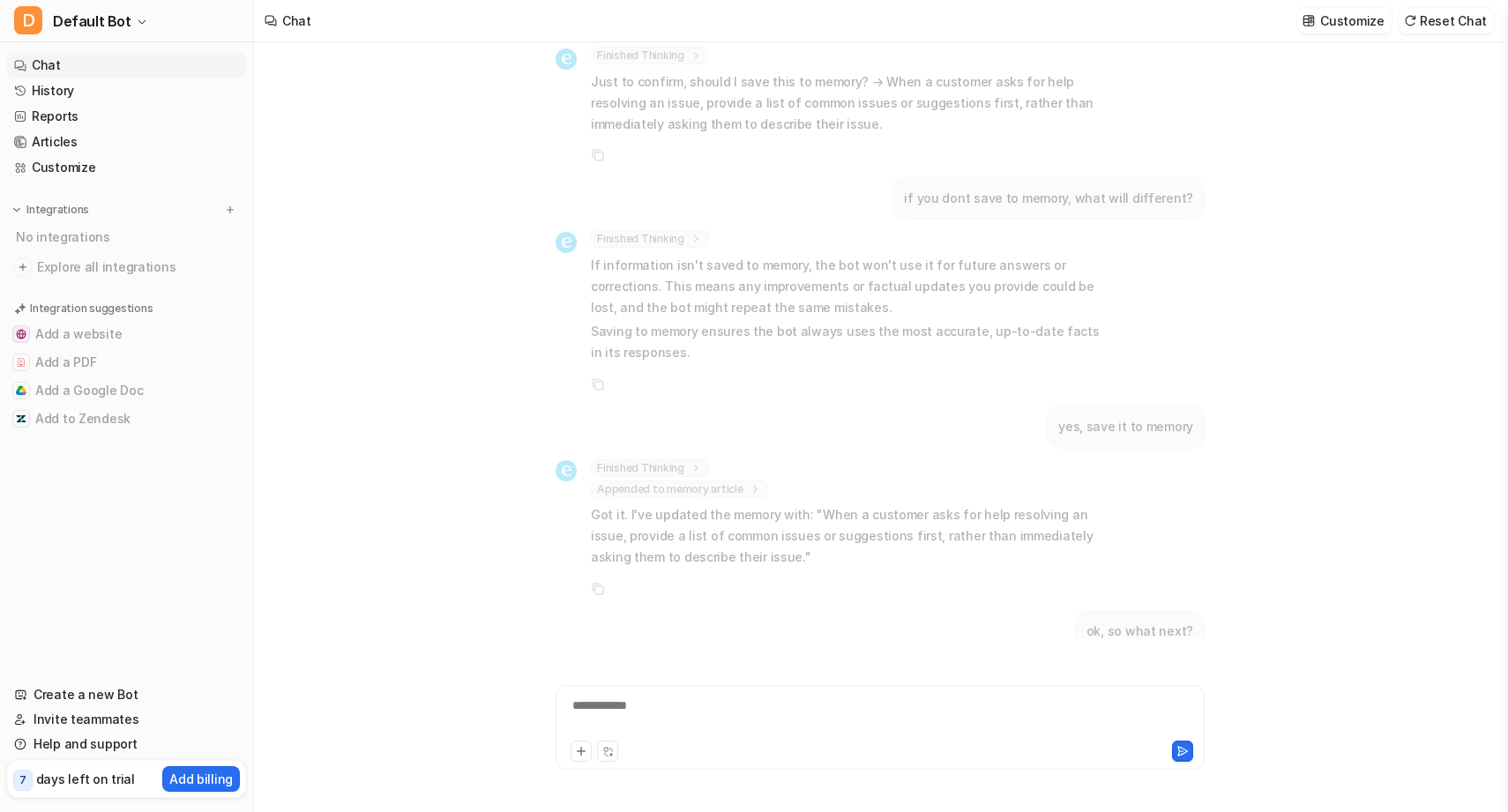
scroll to position [0, 0]
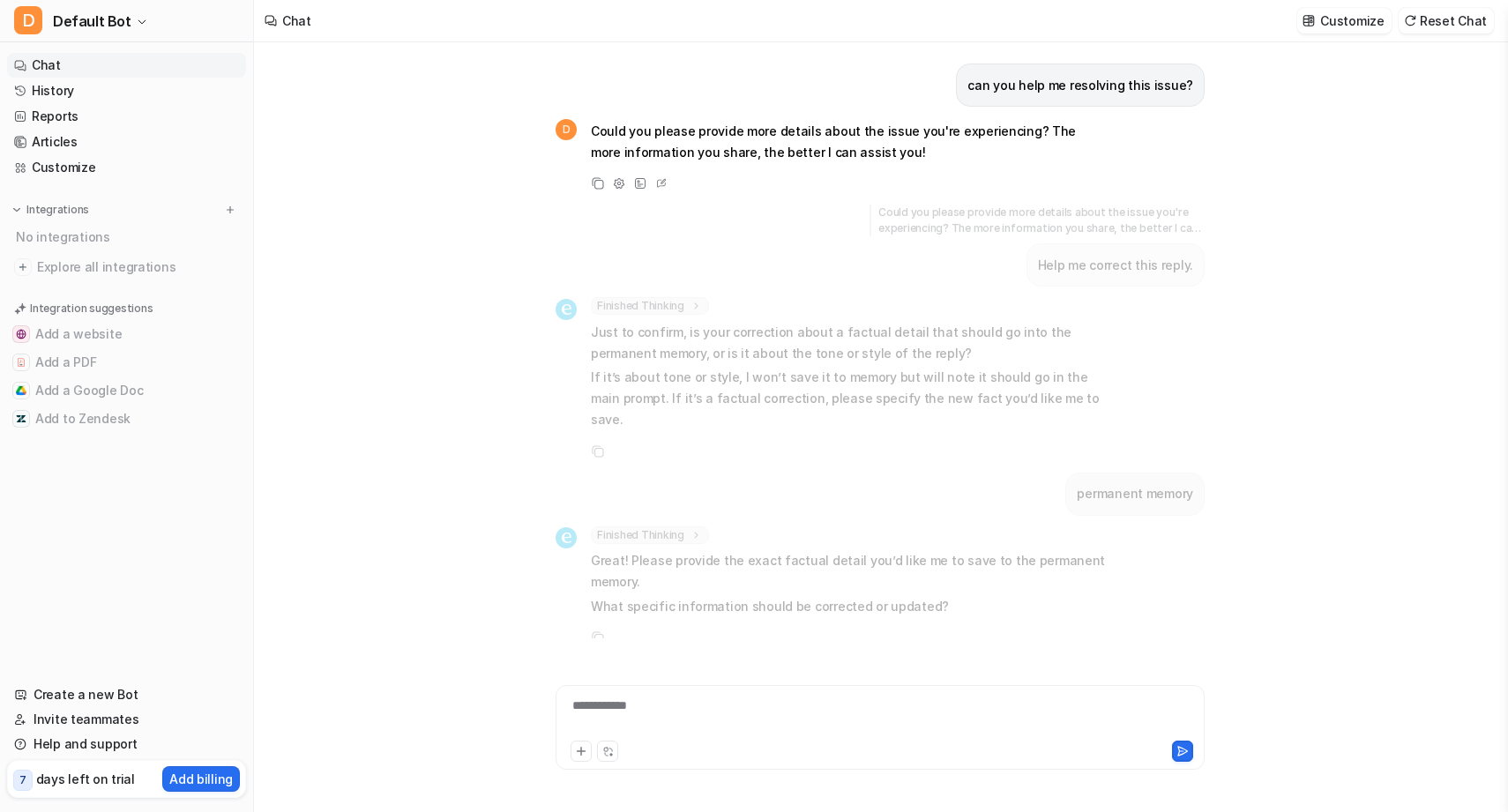
click at [1085, 98] on div "can you help me resolving this issue?" at bounding box center [1081, 85] width 249 height 43
copy div "can you help me resolving this issue? D"
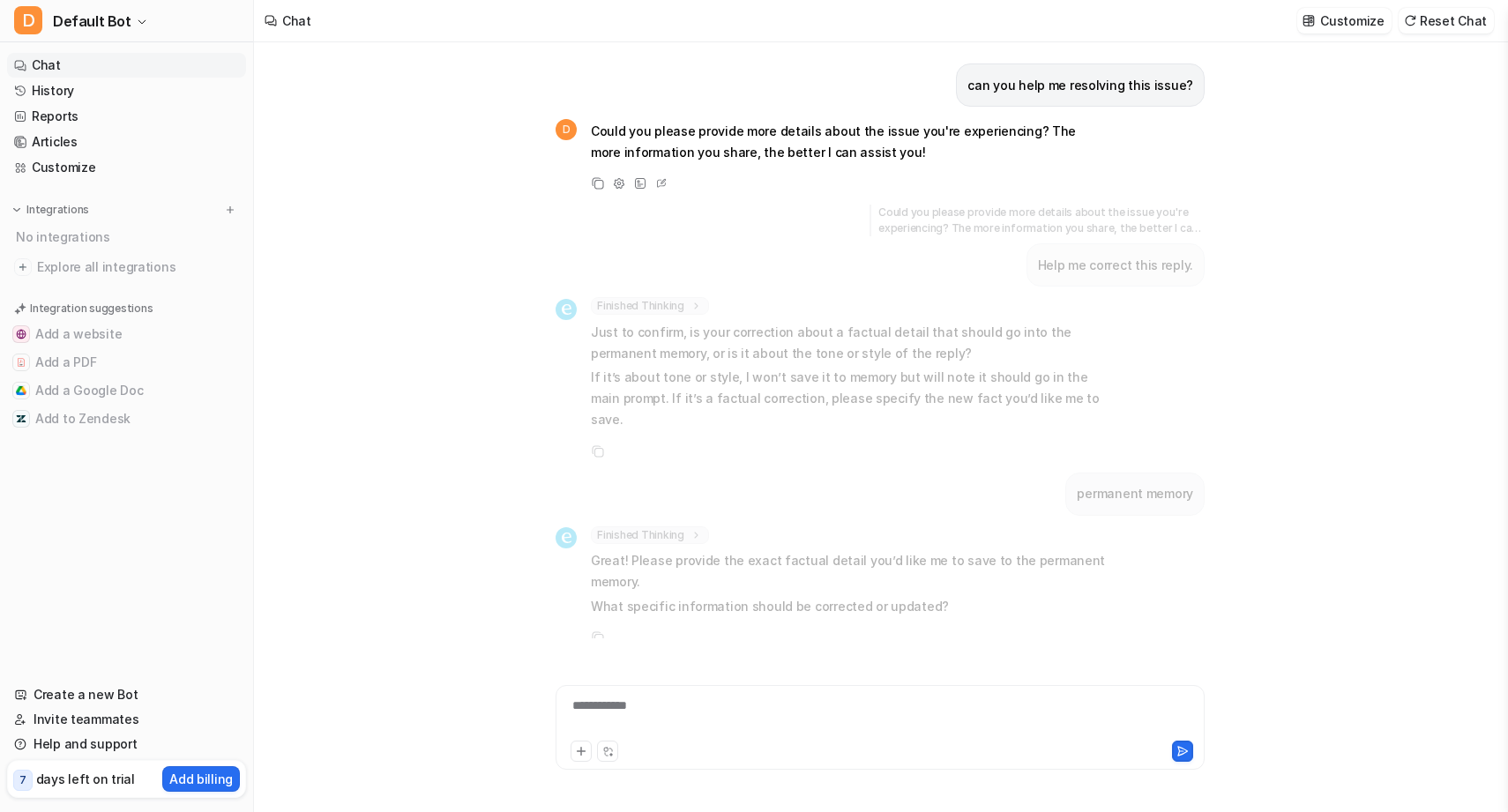
click at [781, 683] on div "**********" at bounding box center [880, 722] width 649 height 95
click at [769, 724] on div "**********" at bounding box center [880, 716] width 640 height 40
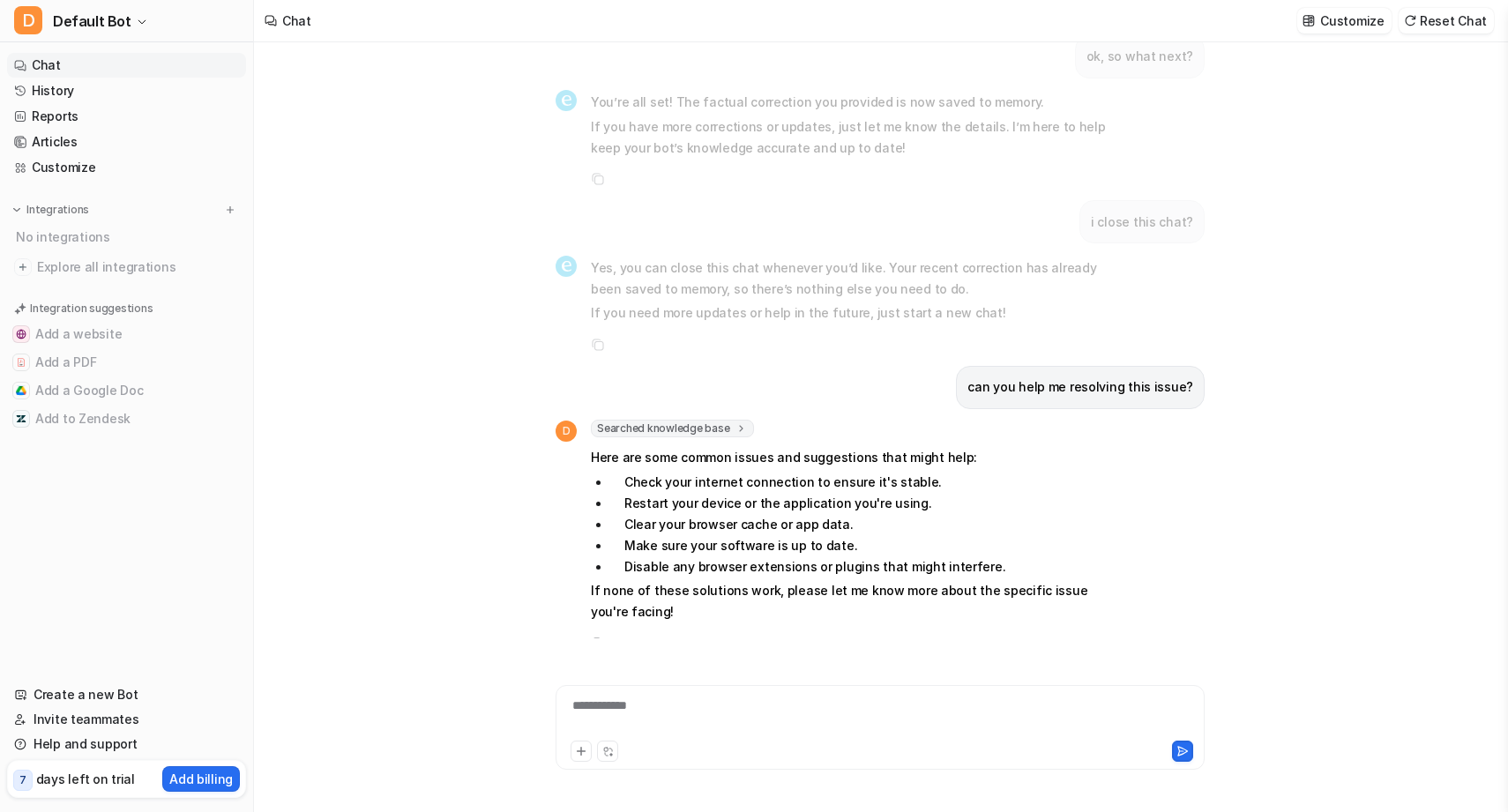
scroll to position [1277, 0]
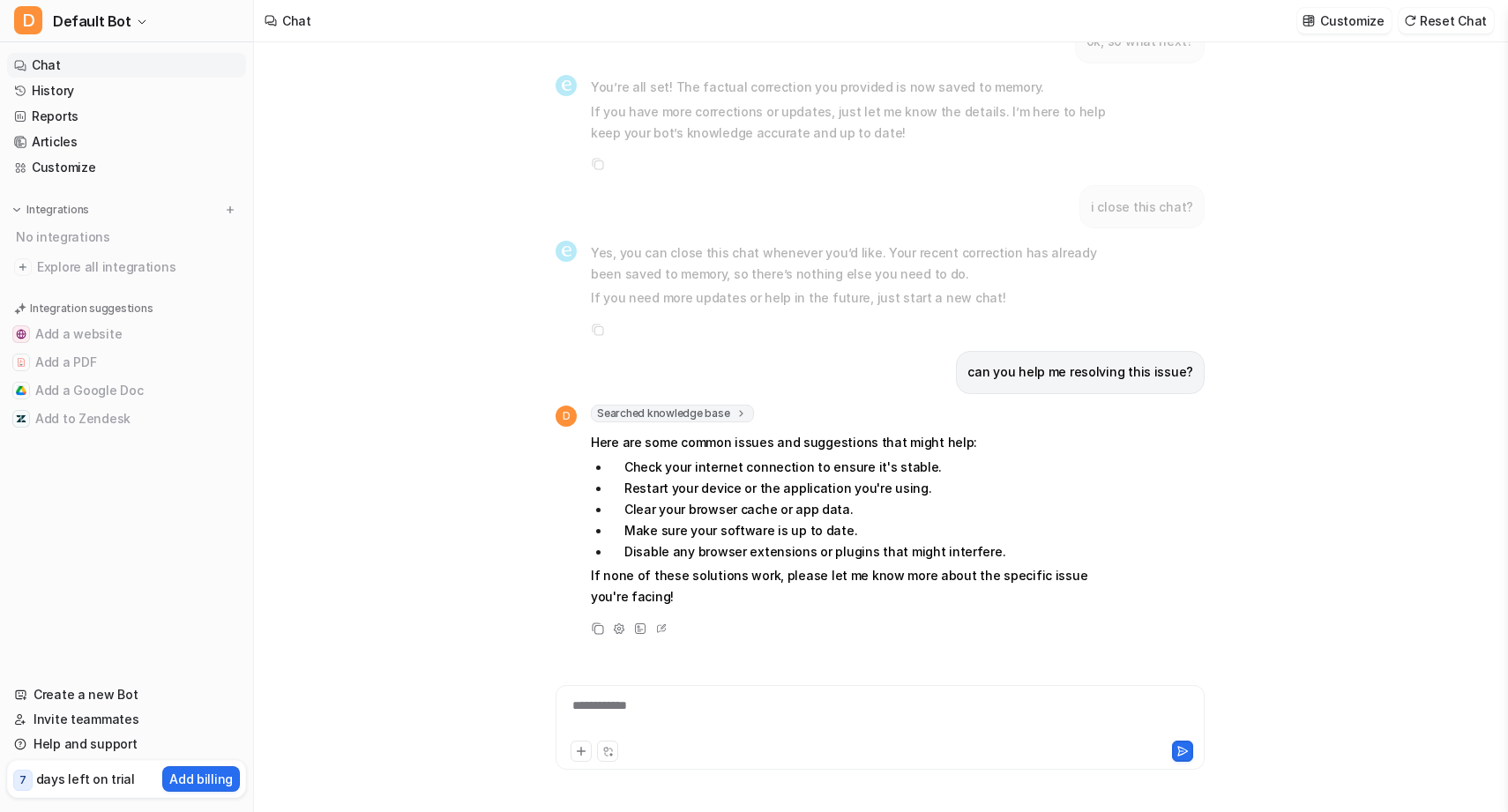
click at [420, 354] on div "can you help me resolving this issue? D Could you please provide more details a…" at bounding box center [880, 427] width 1253 height 770
click at [100, 98] on link "History" at bounding box center [126, 91] width 239 height 25
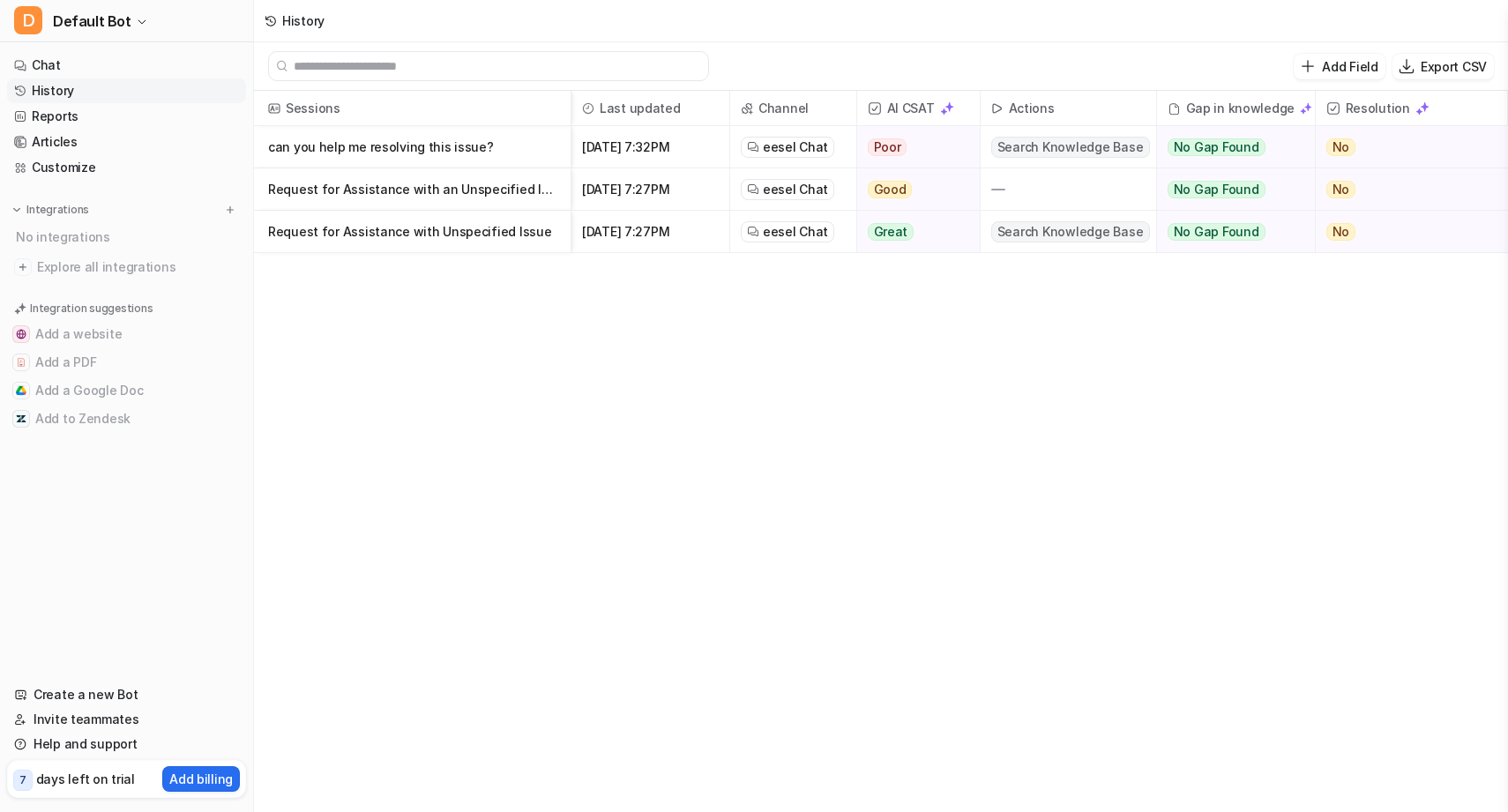
click at [926, 112] on span "AI CSAT" at bounding box center [918, 107] width 108 height 35
click at [545, 338] on div "Sessions Last updated Channel AI CSAT Actions Gap in knowledge Resolution Reque…" at bounding box center [881, 452] width 1255 height 724
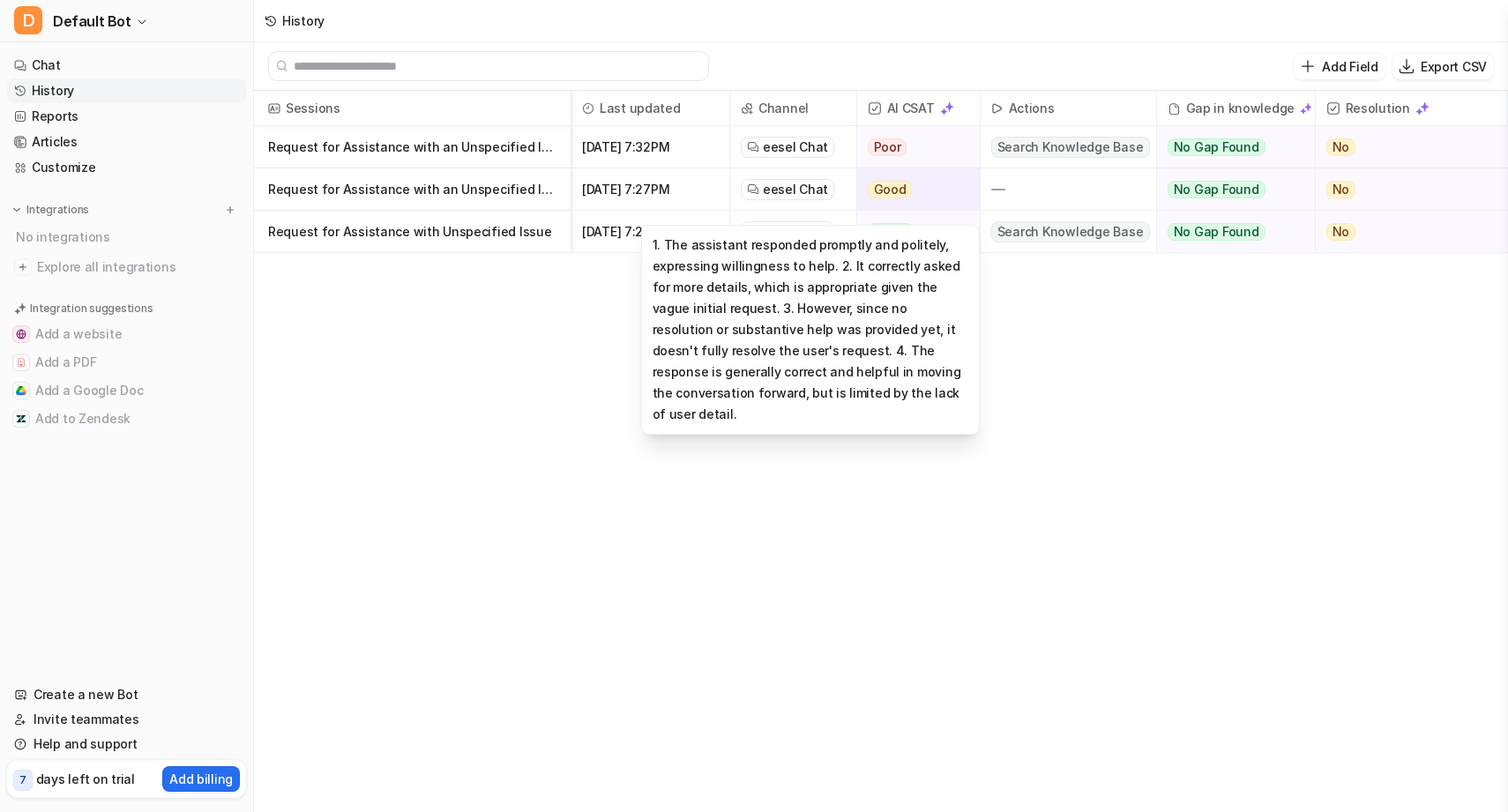
click at [911, 184] on div "Good" at bounding box center [913, 189] width 112 height 42
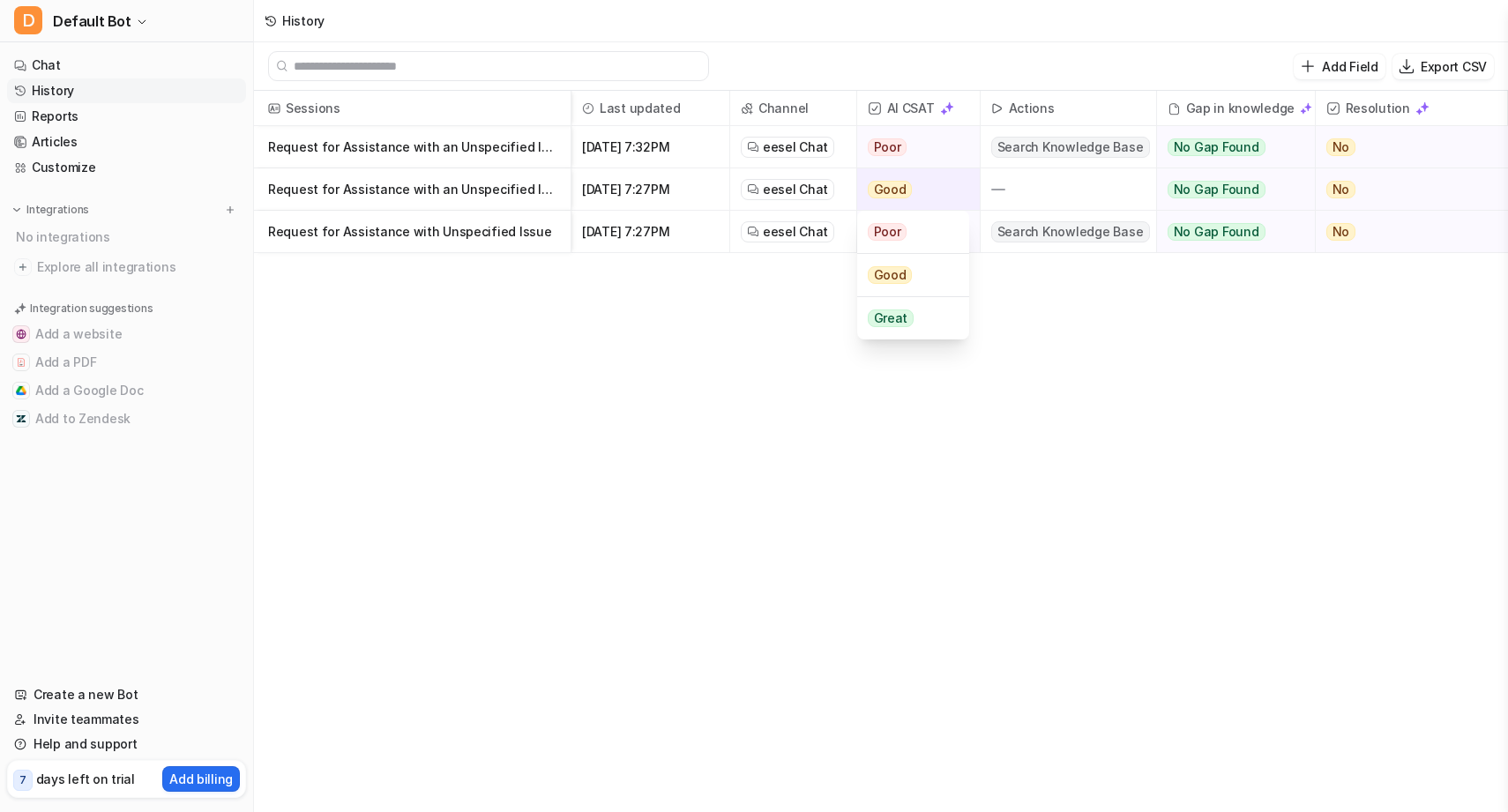
click at [911, 184] on div "Good" at bounding box center [913, 189] width 112 height 42
click at [90, 115] on link "Reports" at bounding box center [126, 116] width 239 height 25
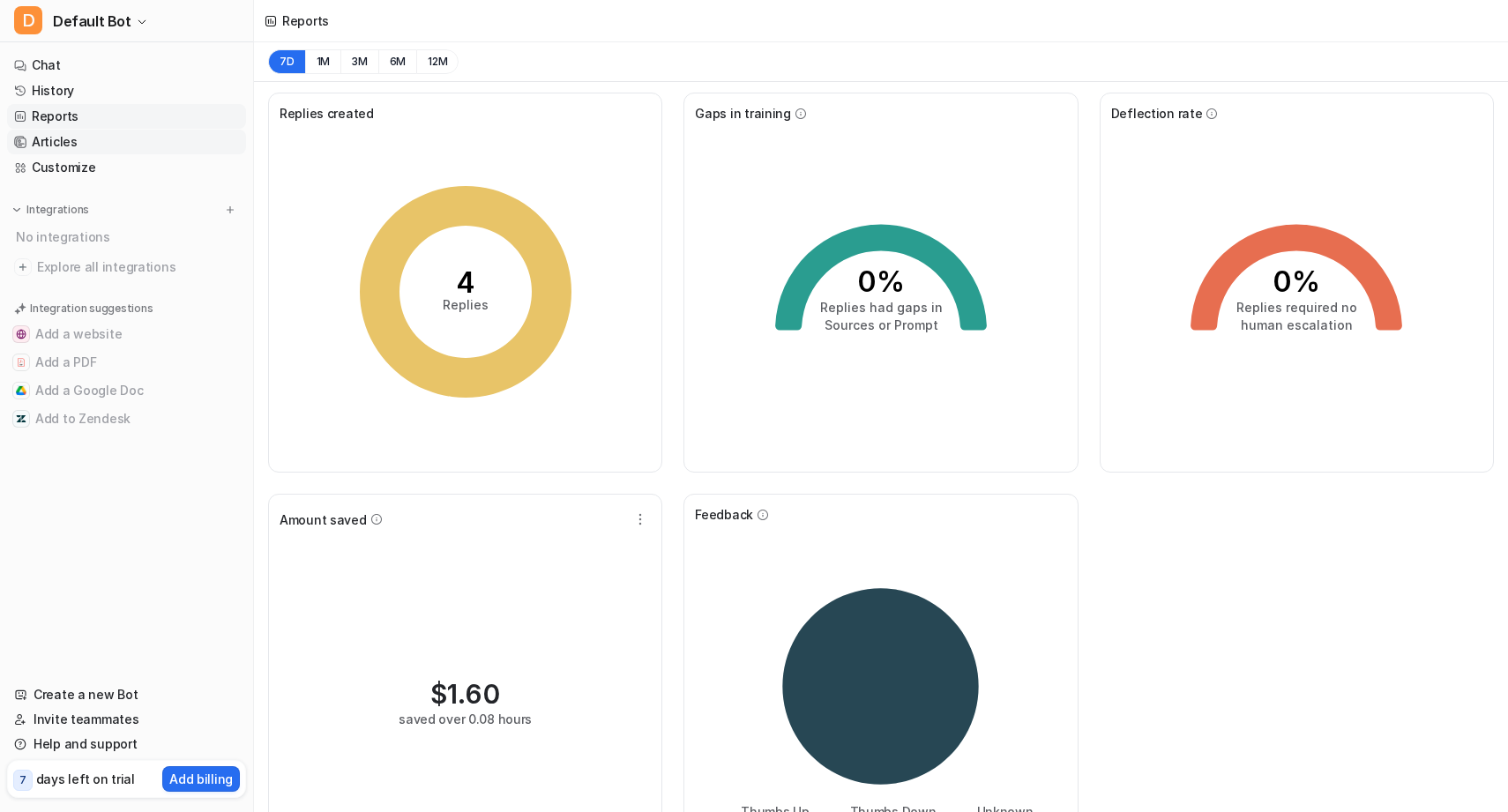
click at [162, 143] on link "Articles" at bounding box center [126, 142] width 239 height 25
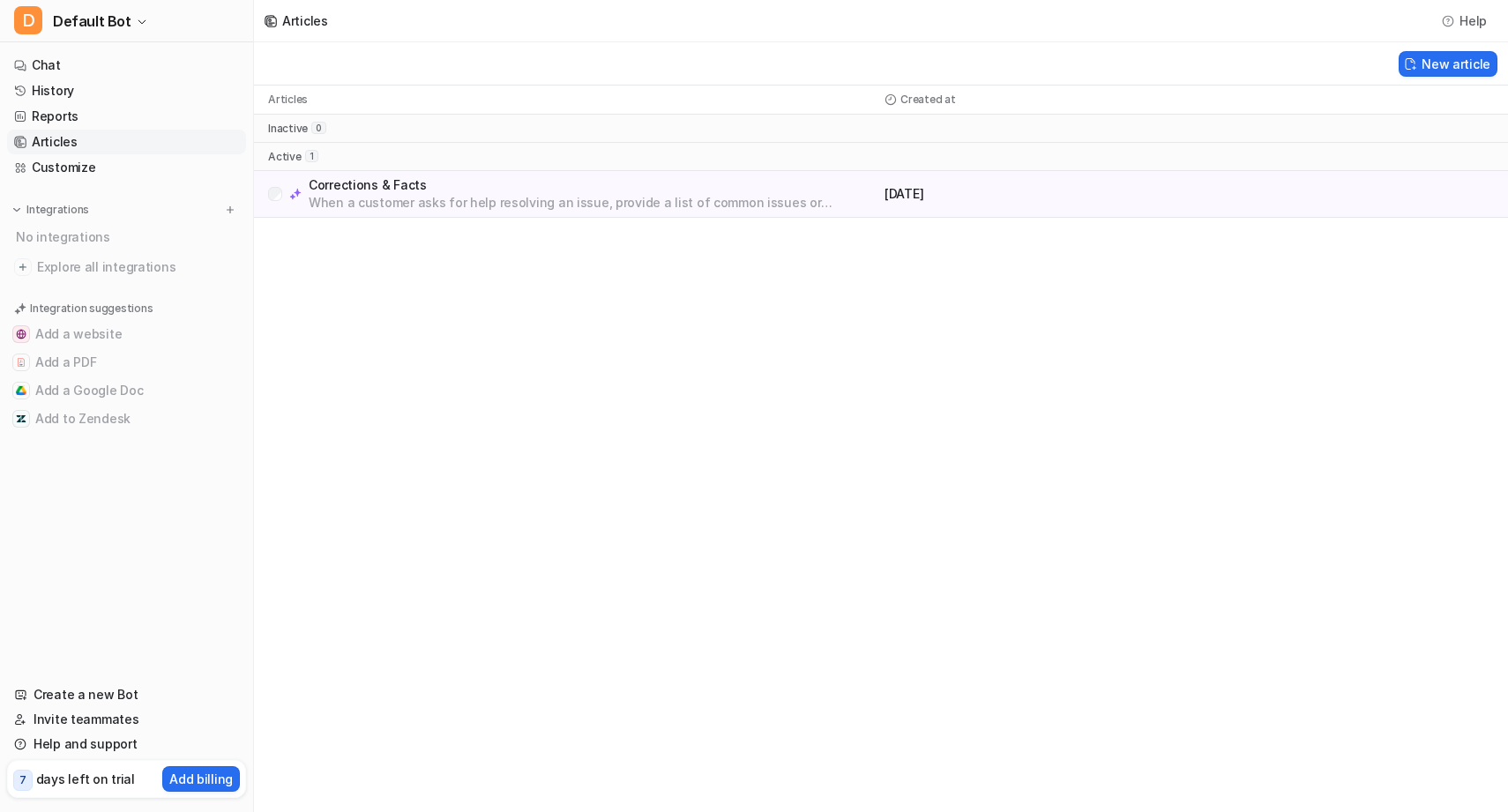
click at [413, 201] on p "When a customer asks for help resolving an issue, provide a list of common issu…" at bounding box center [593, 203] width 569 height 18
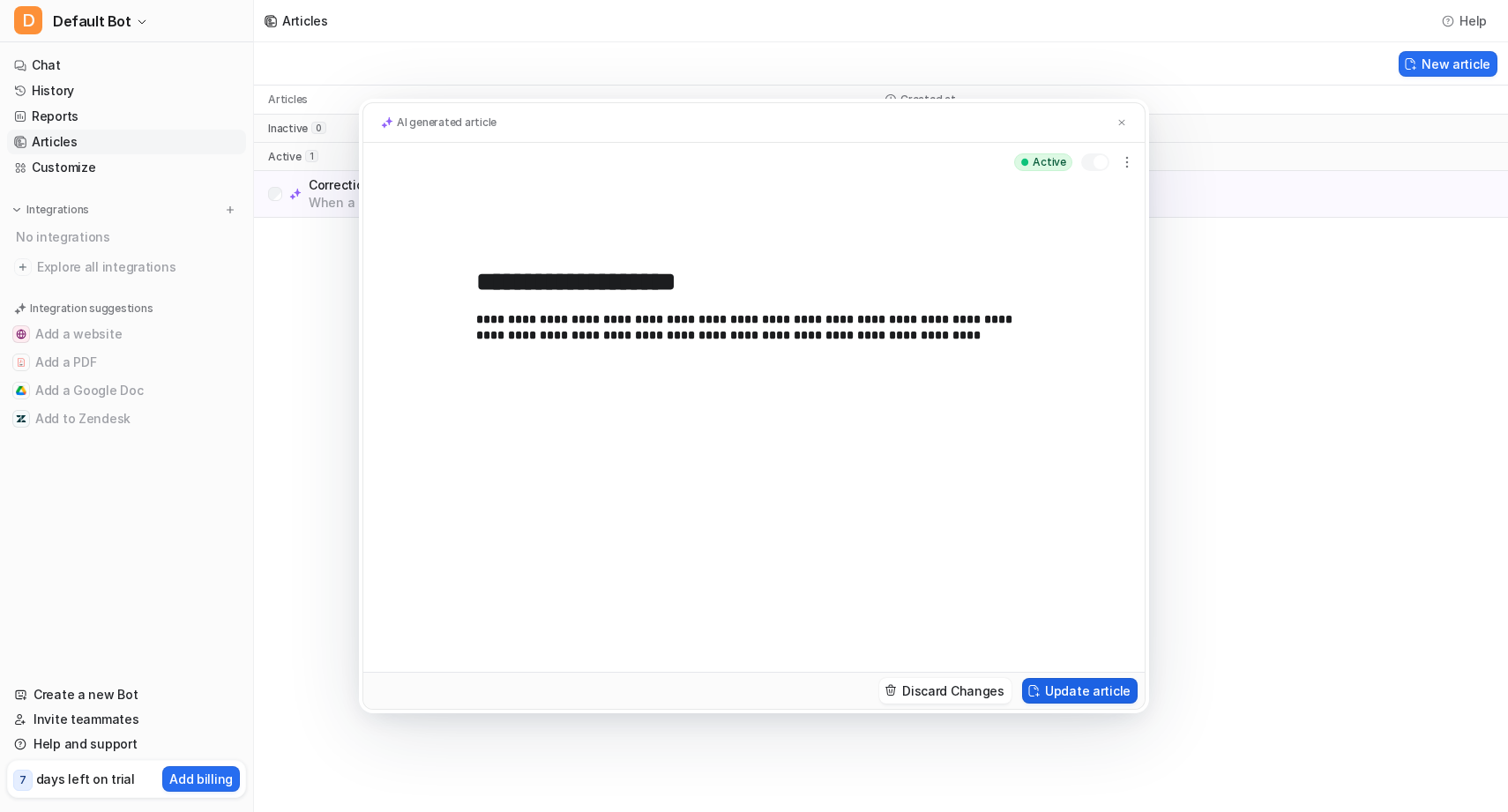
click at [1120, 695] on button "Update article" at bounding box center [1080, 691] width 116 height 26
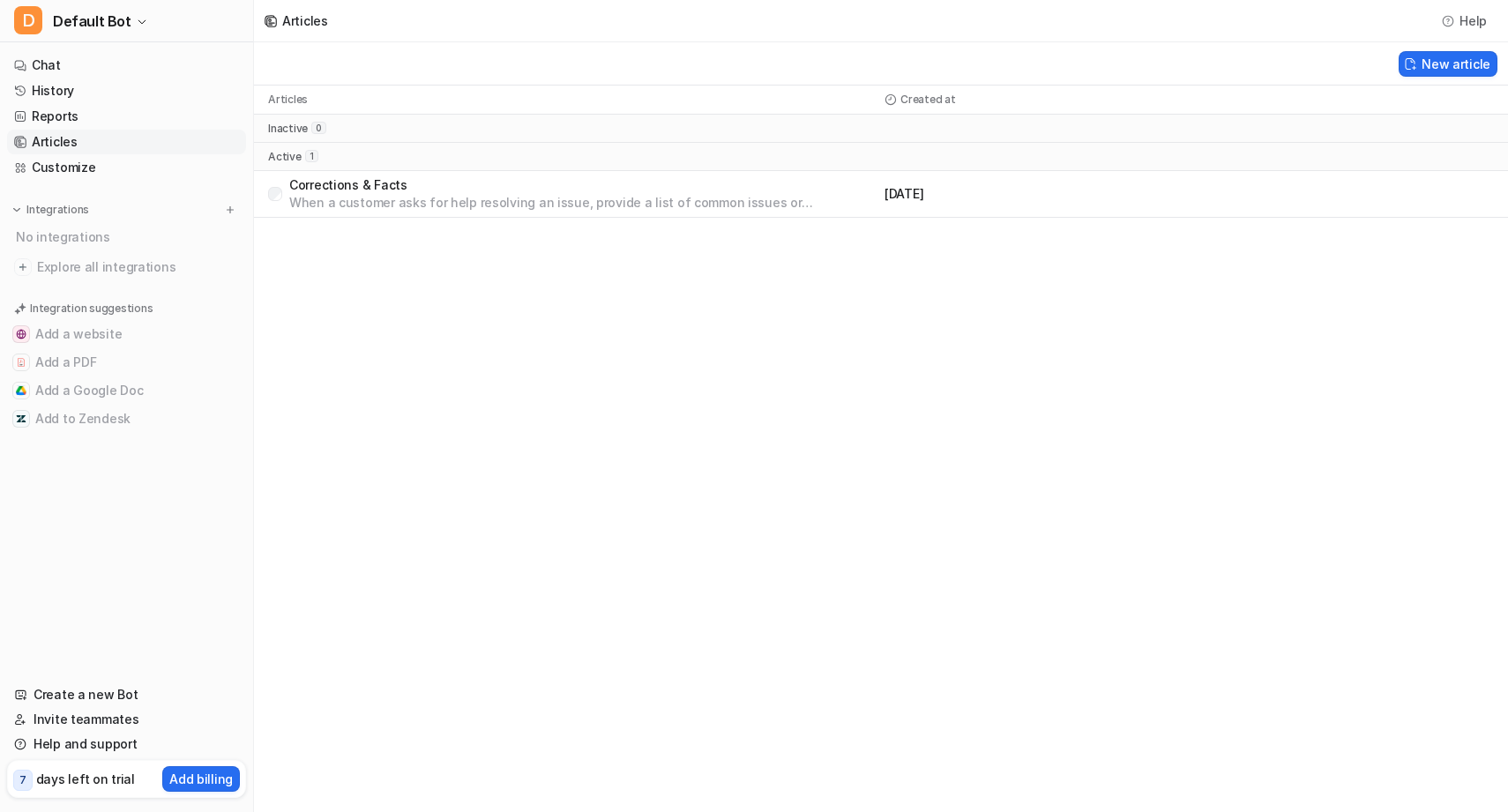
click at [826, 191] on p "Corrections & Facts" at bounding box center [583, 185] width 588 height 18
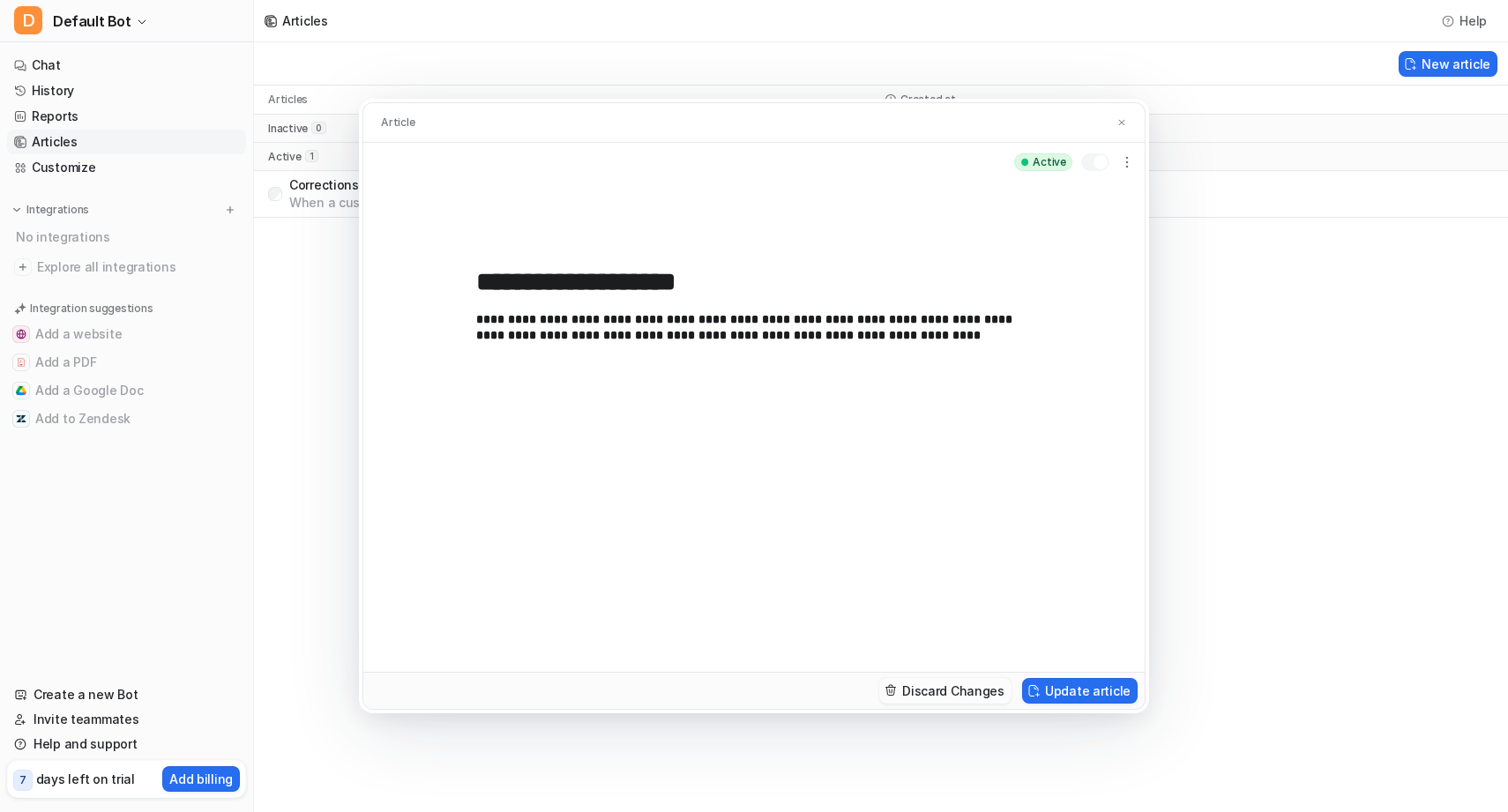
click at [991, 697] on button "Discard Changes" at bounding box center [946, 691] width 133 height 26
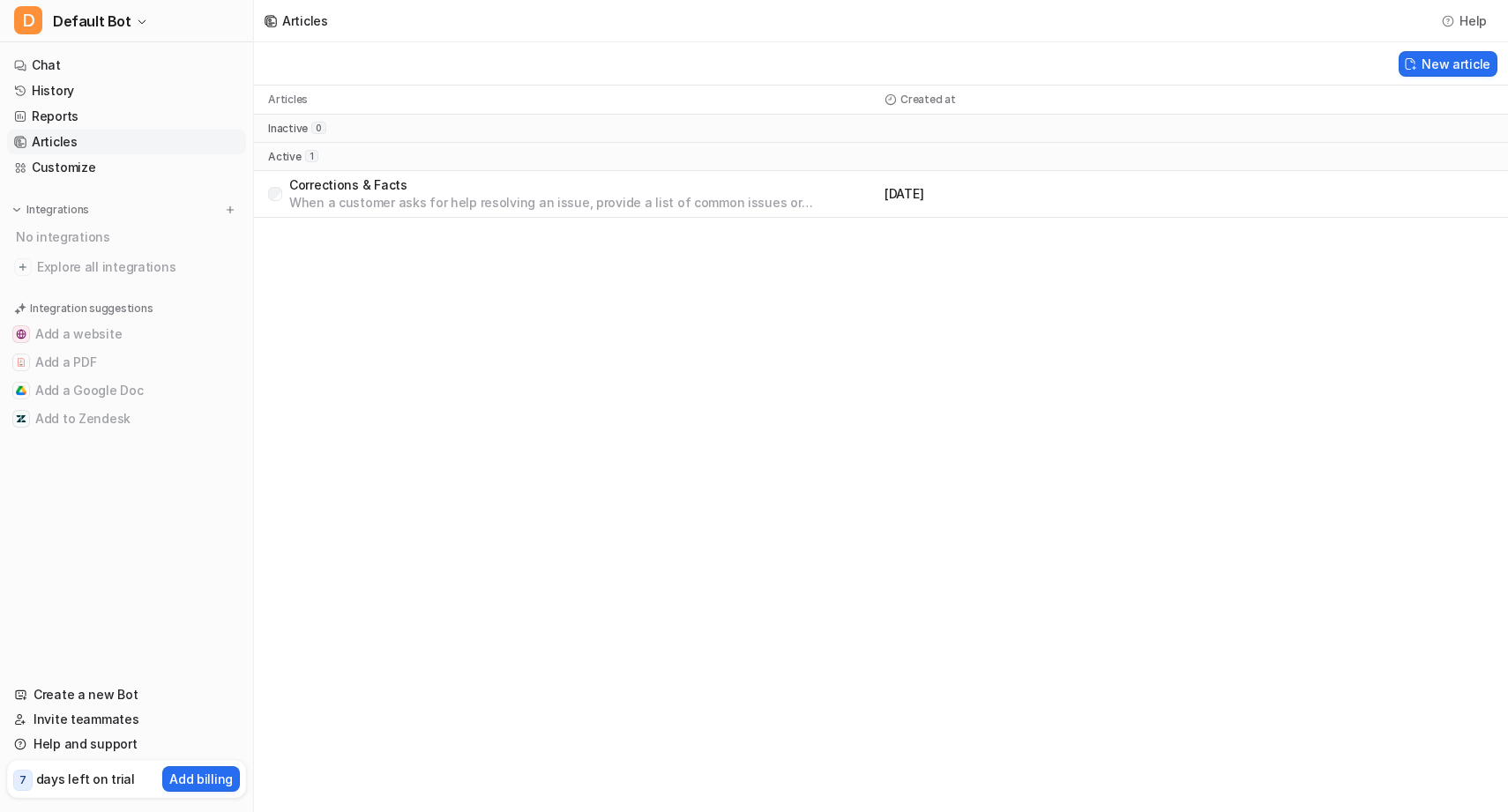
click at [762, 201] on p "When a customer asks for help resolving an issue, provide a list of common issu…" at bounding box center [583, 203] width 588 height 18
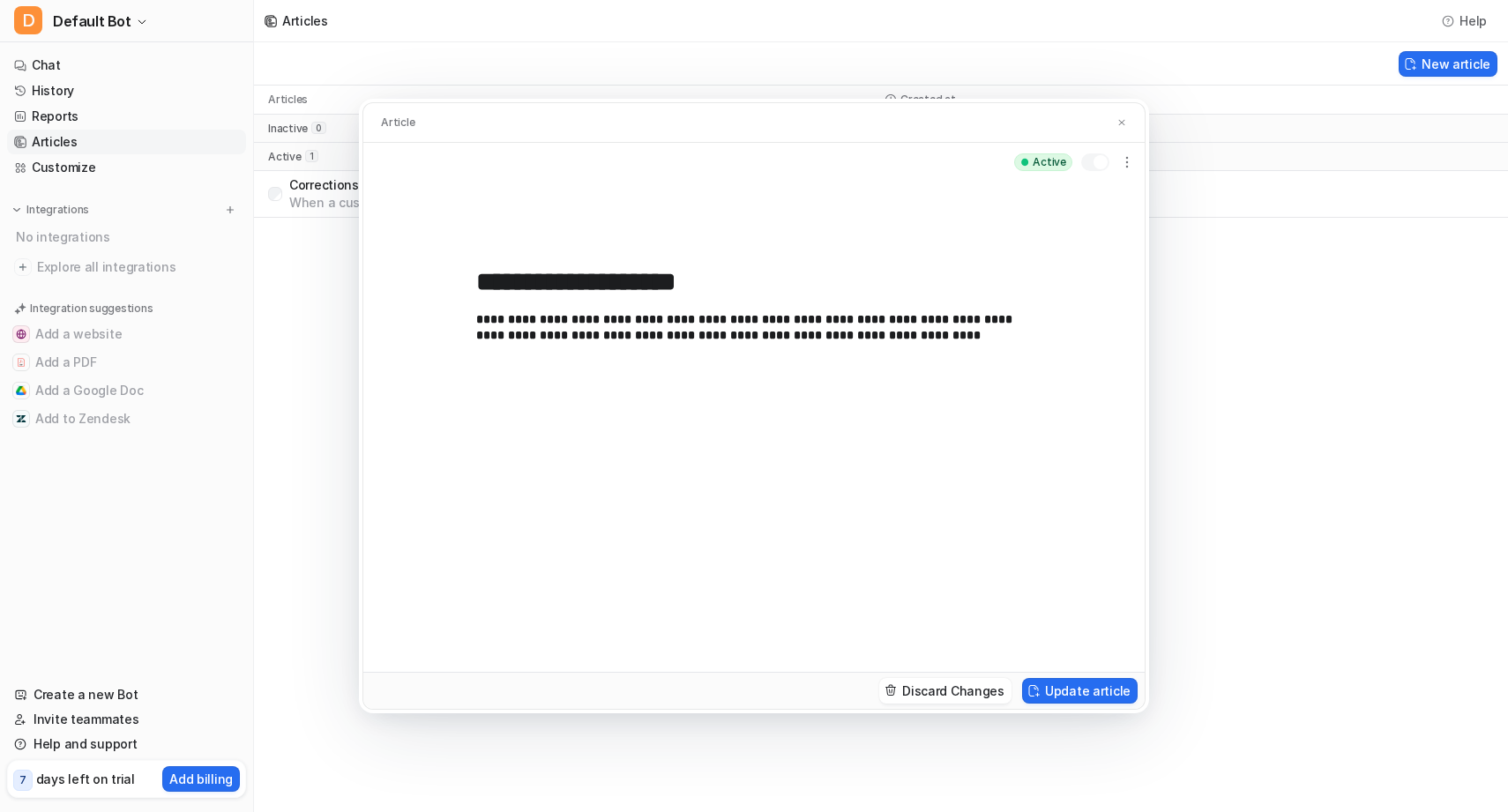
click at [1289, 480] on div "**********" at bounding box center [754, 406] width 1508 height 812
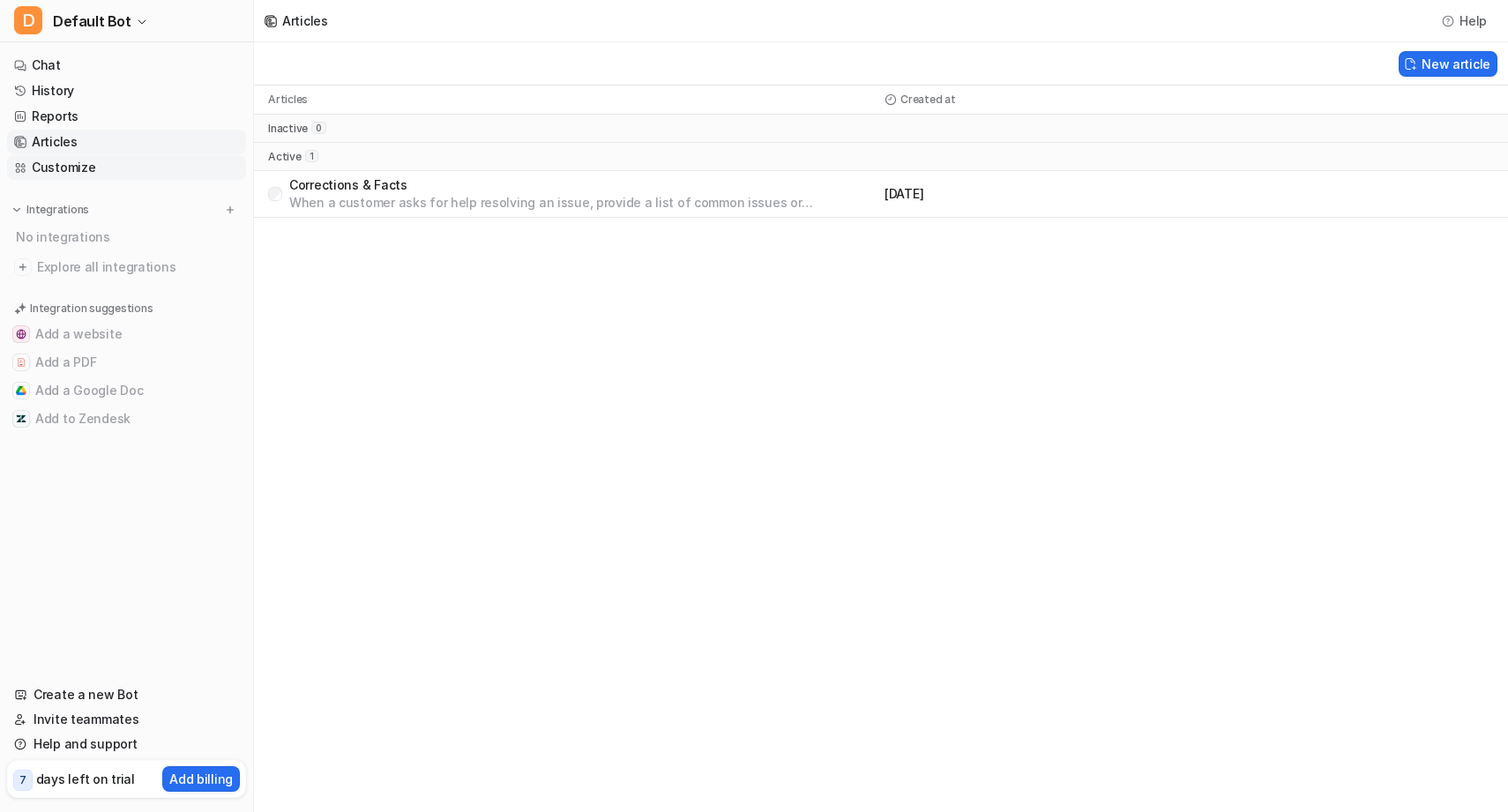
click at [122, 168] on link "Customize" at bounding box center [126, 167] width 239 height 25
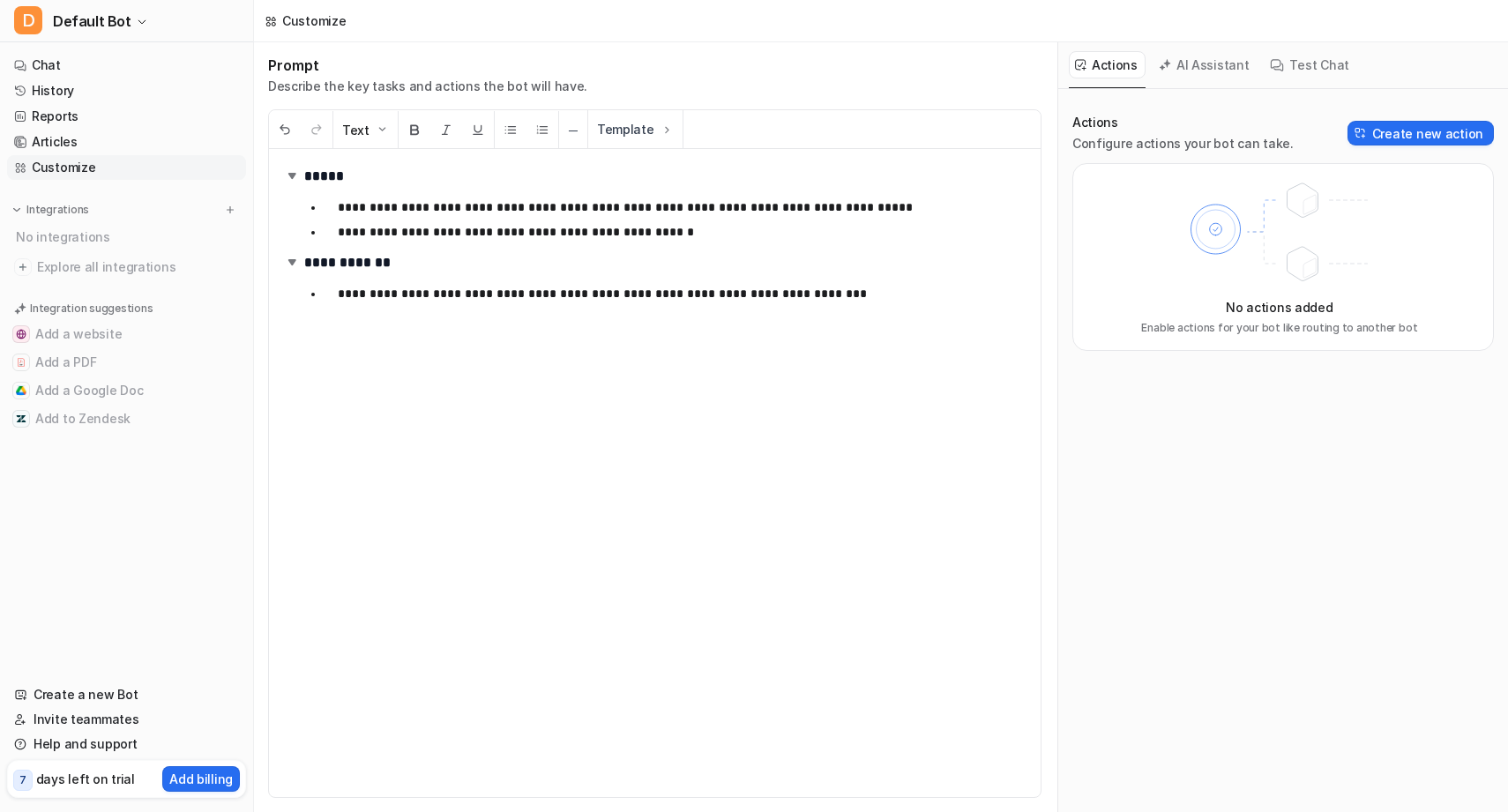
click at [552, 305] on ul "**********" at bounding box center [665, 294] width 723 height 29
click at [1406, 129] on button "Create new action" at bounding box center [1421, 133] width 147 height 25
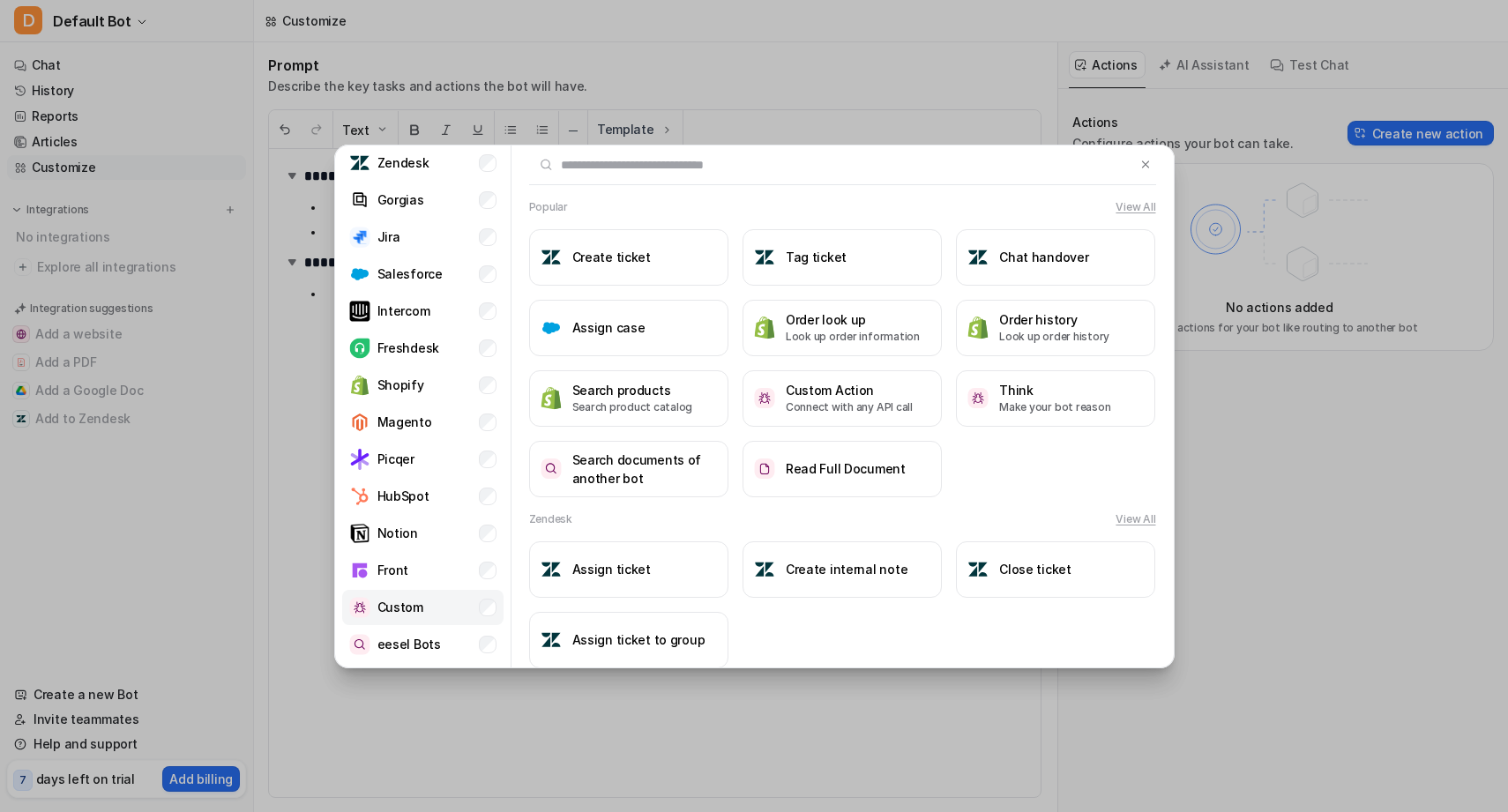
scroll to position [2, 0]
click at [596, 266] on button "Create ticket" at bounding box center [629, 255] width 200 height 56
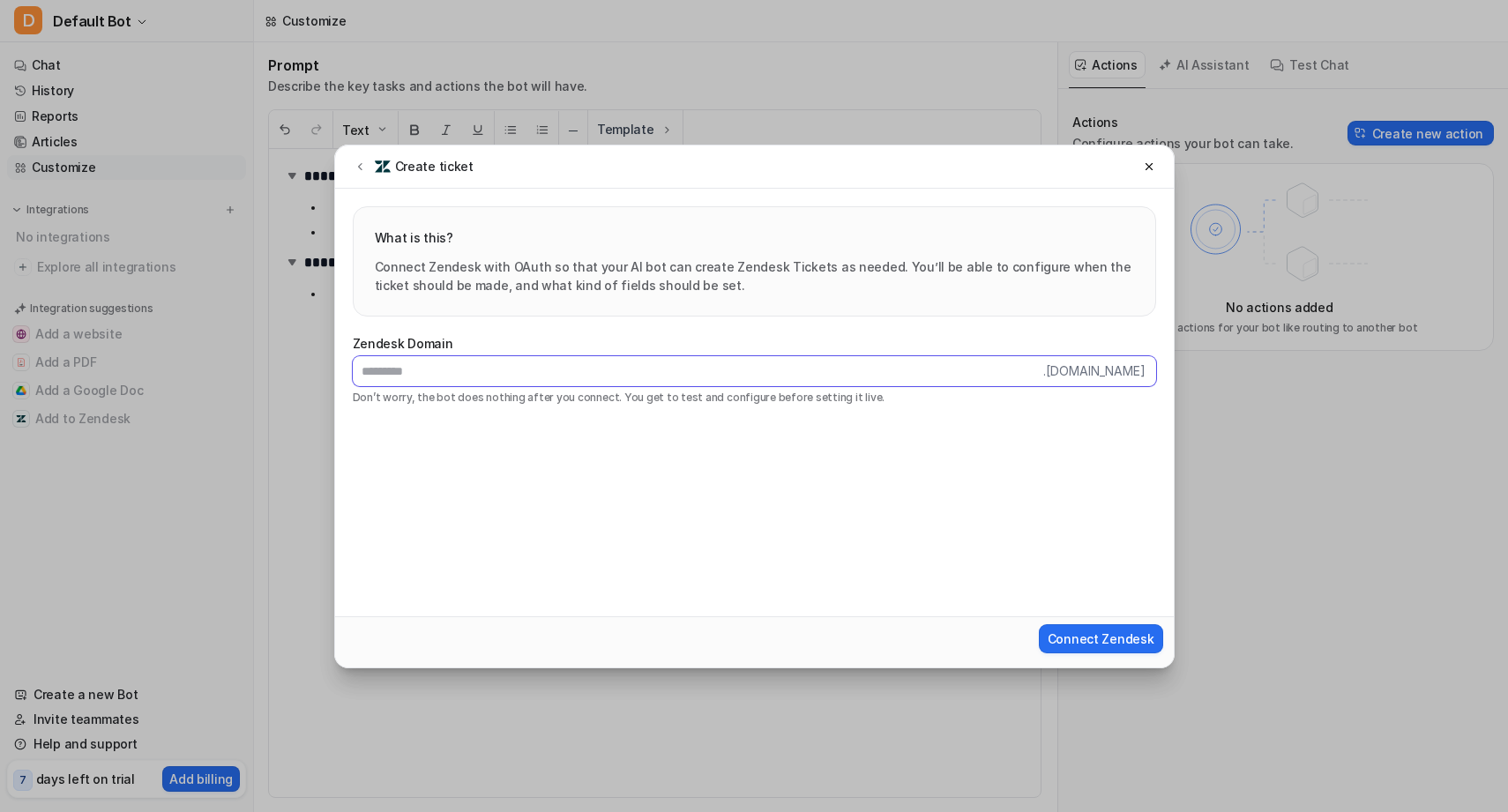
click at [651, 367] on input "text" at bounding box center [698, 371] width 690 height 30
click at [1161, 173] on div "Create ticket" at bounding box center [754, 167] width 839 height 43
click at [1149, 173] on button at bounding box center [1150, 167] width 21 height 21
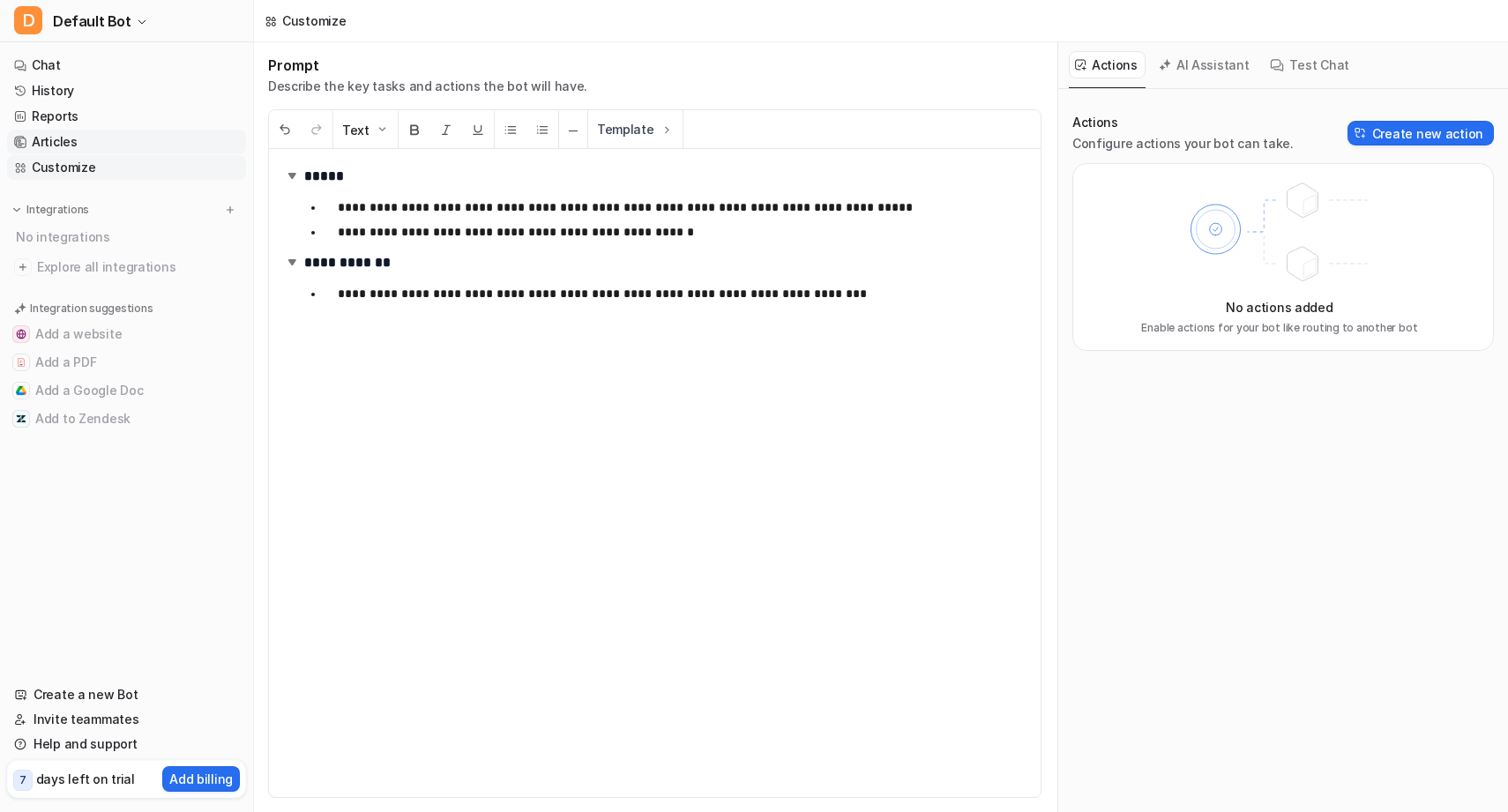
click at [124, 140] on link "Articles" at bounding box center [126, 142] width 239 height 25
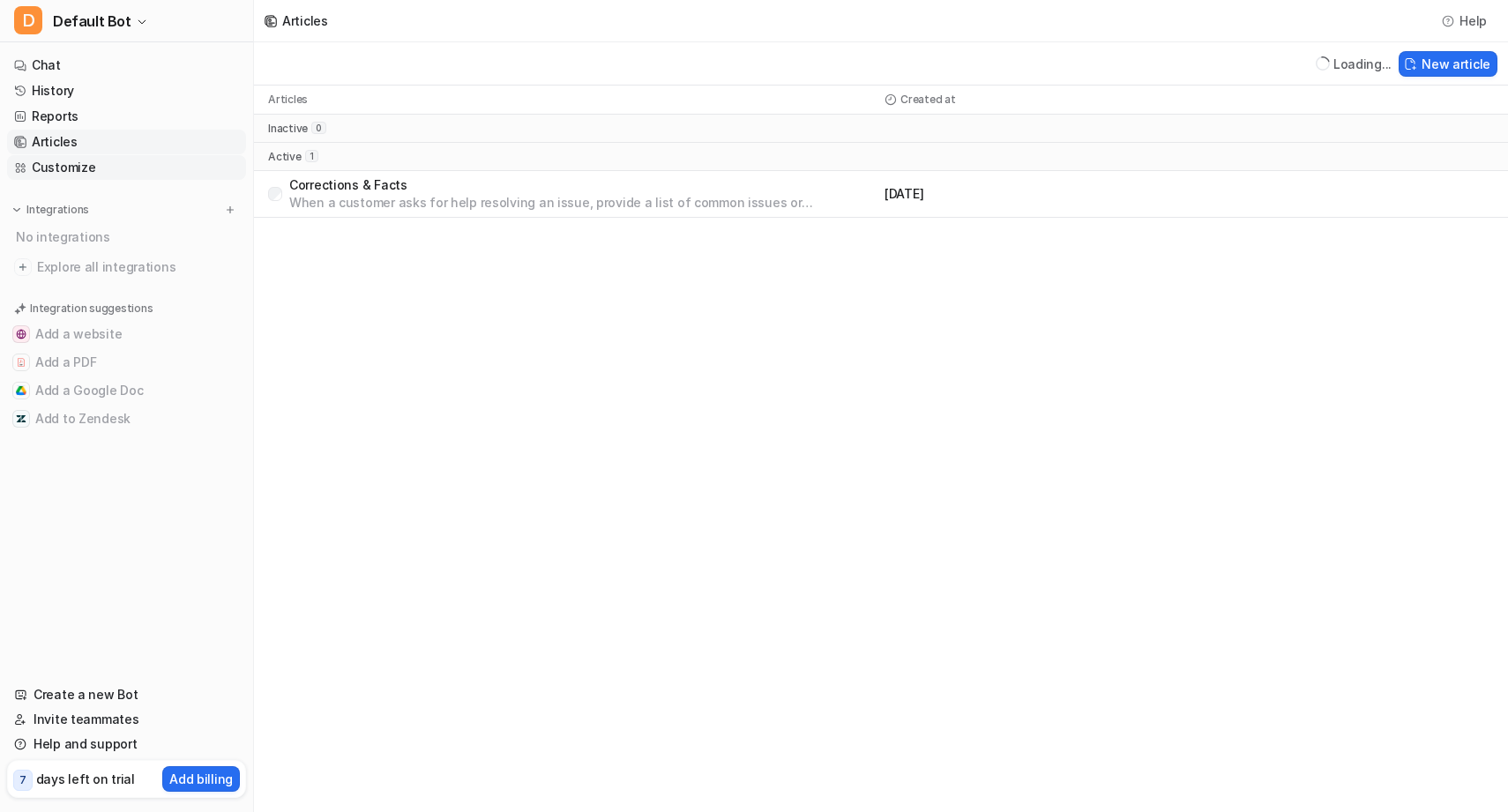
click at [133, 159] on link "Customize" at bounding box center [126, 167] width 239 height 25
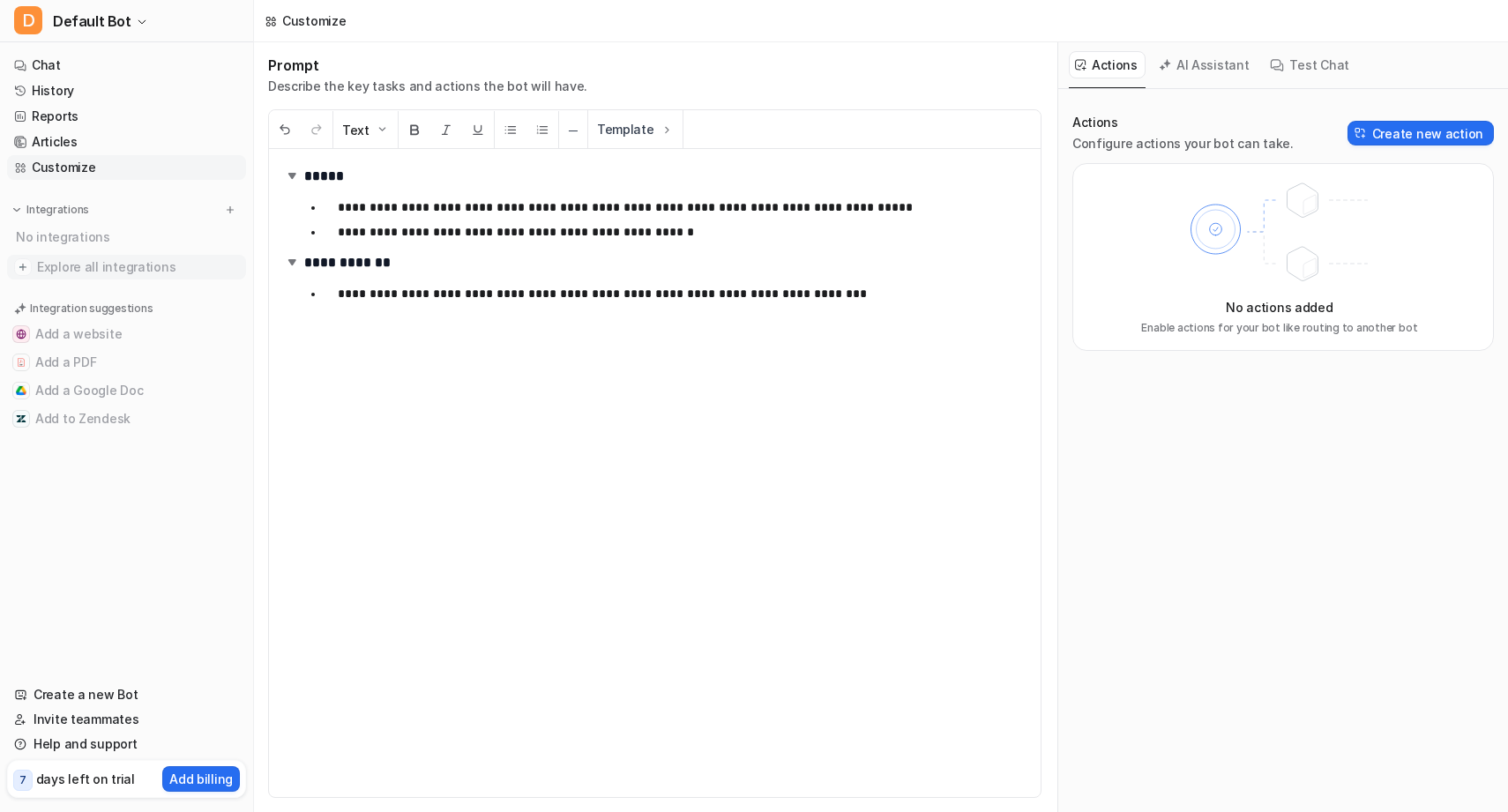
click at [103, 271] on span "Explore all integrations" at bounding box center [138, 268] width 202 height 29
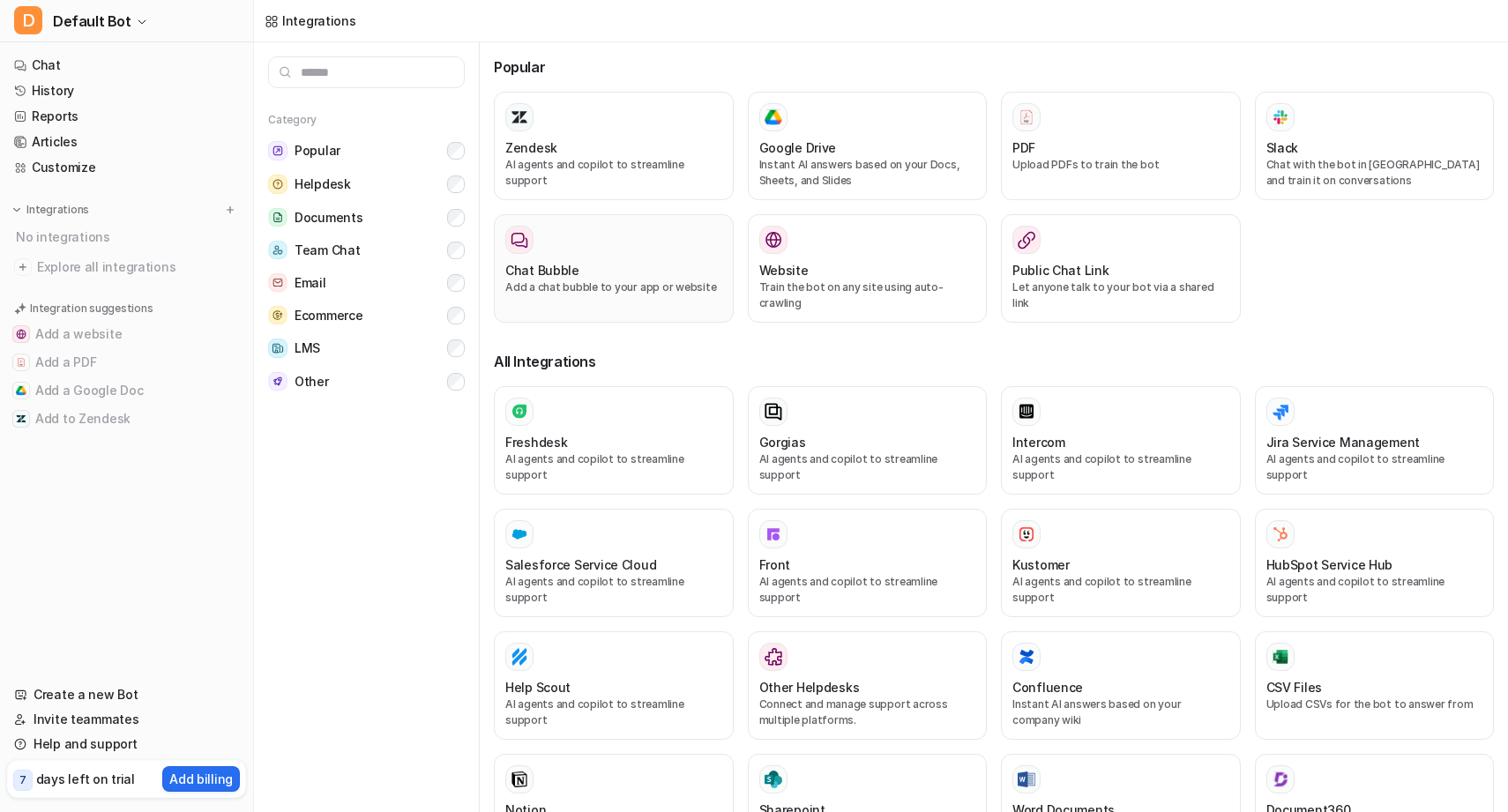
click at [613, 272] on div "Chat Bubble" at bounding box center [613, 270] width 217 height 19
click at [157, 324] on button "Add a website" at bounding box center [126, 335] width 239 height 29
